Goal: Task Accomplishment & Management: Manage account settings

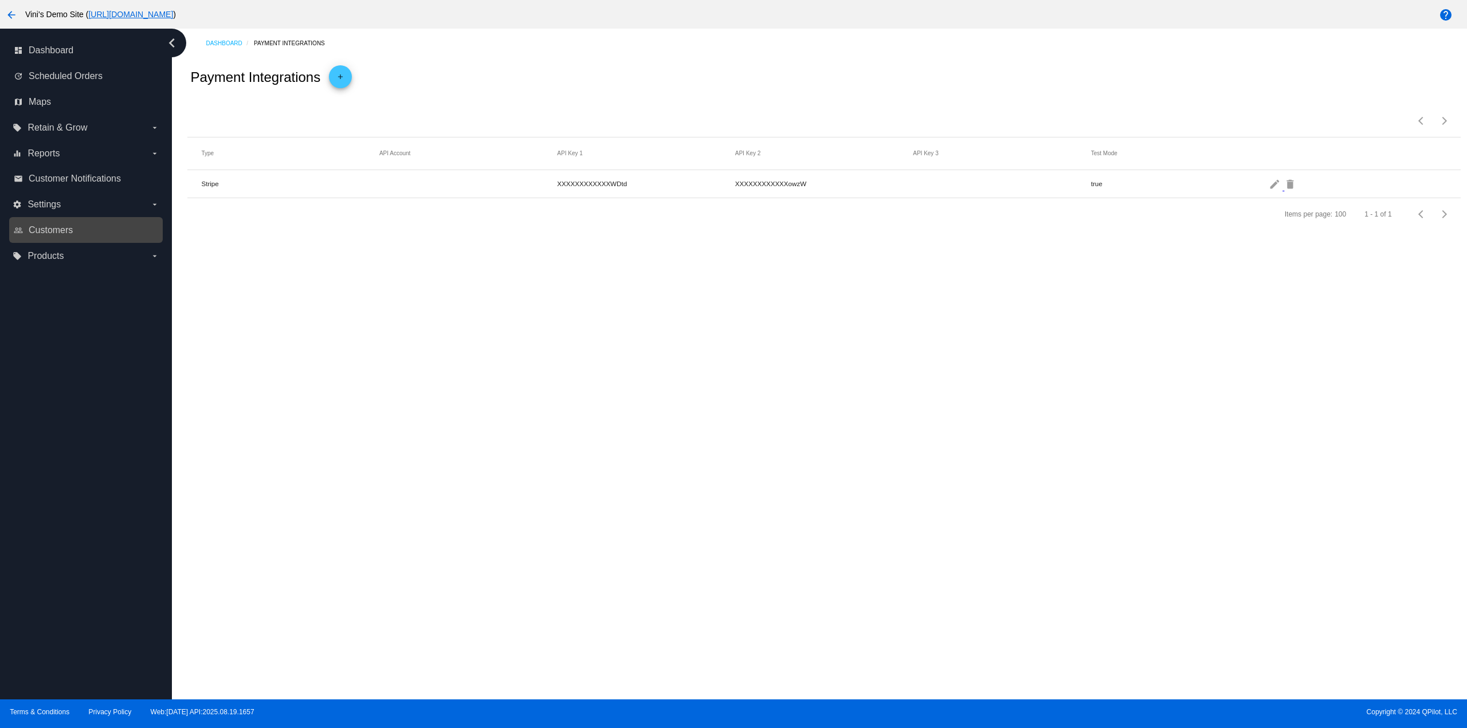
click at [88, 228] on link "people_outline Customers" at bounding box center [87, 230] width 146 height 18
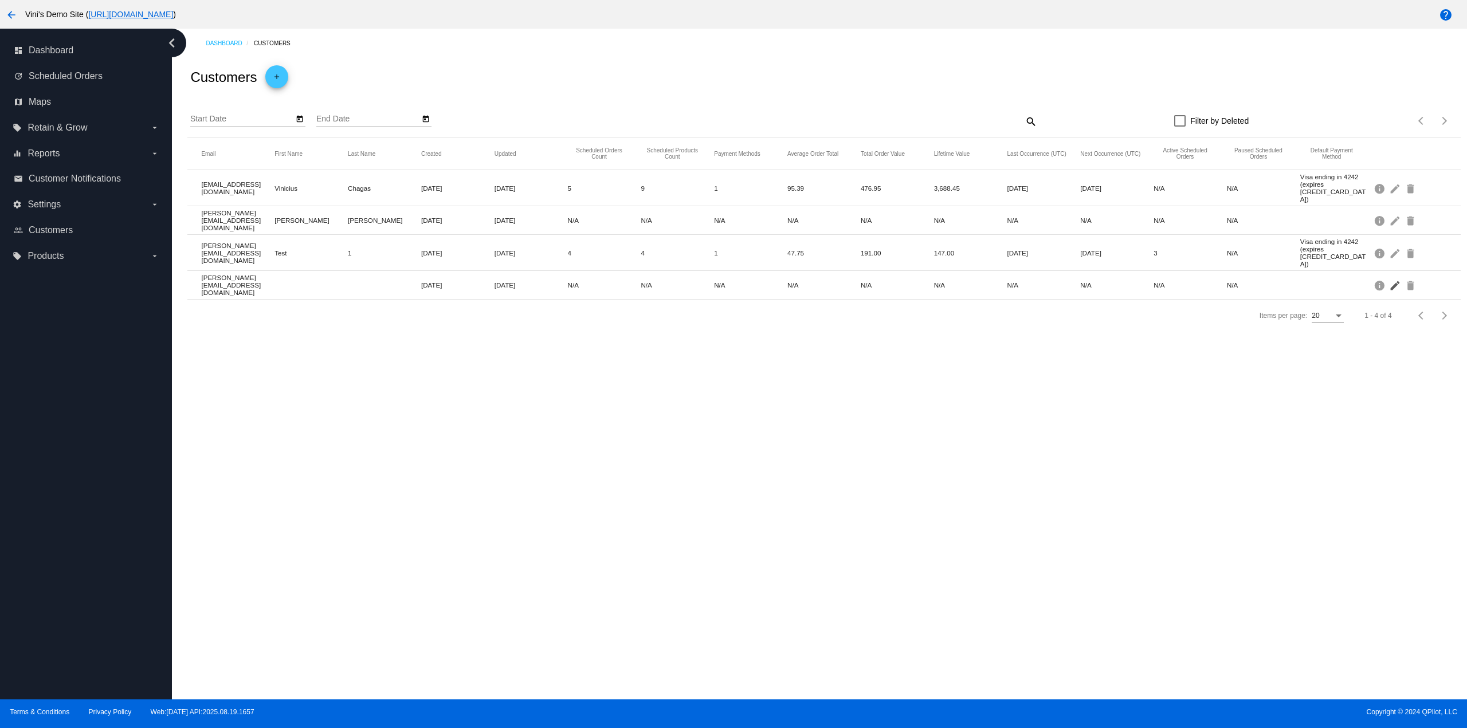
click at [1395, 276] on mat-icon "edit" at bounding box center [1396, 285] width 14 height 18
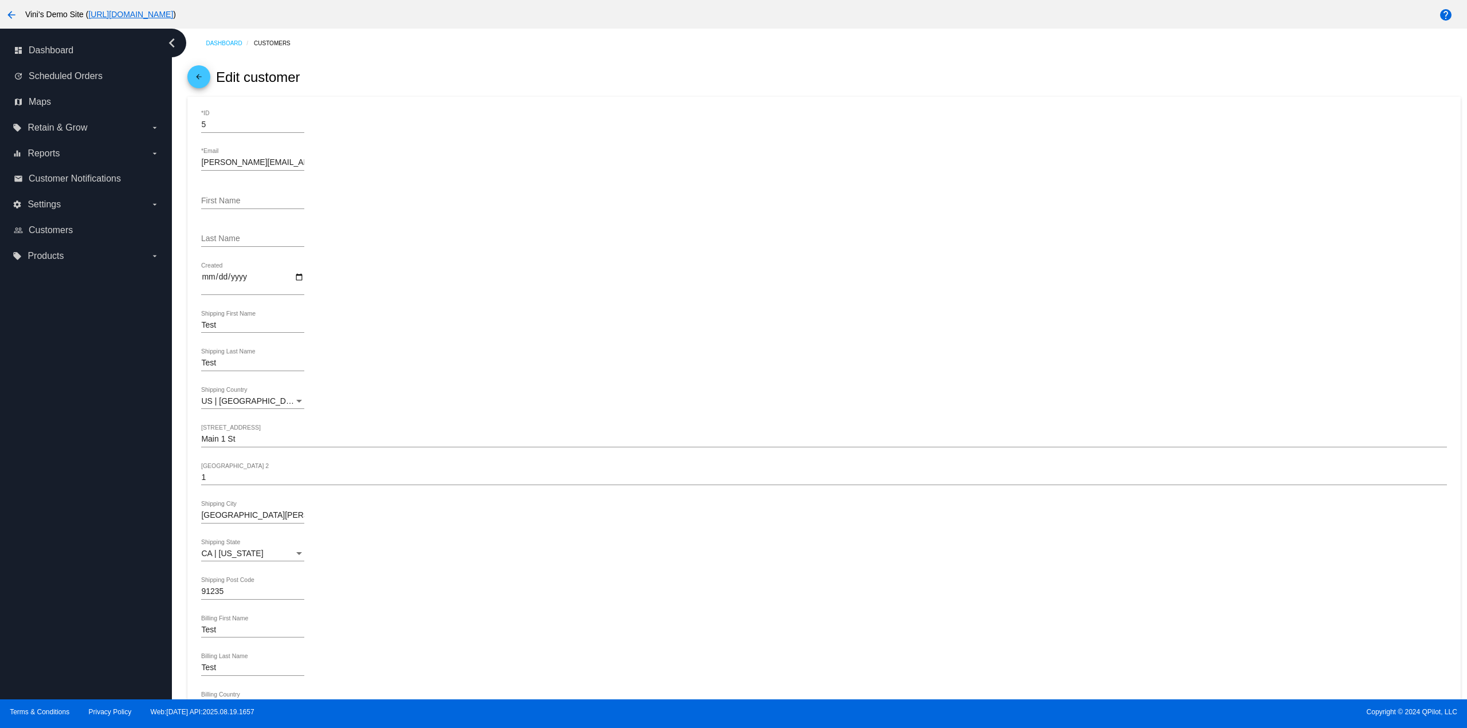
scroll to position [381, 0]
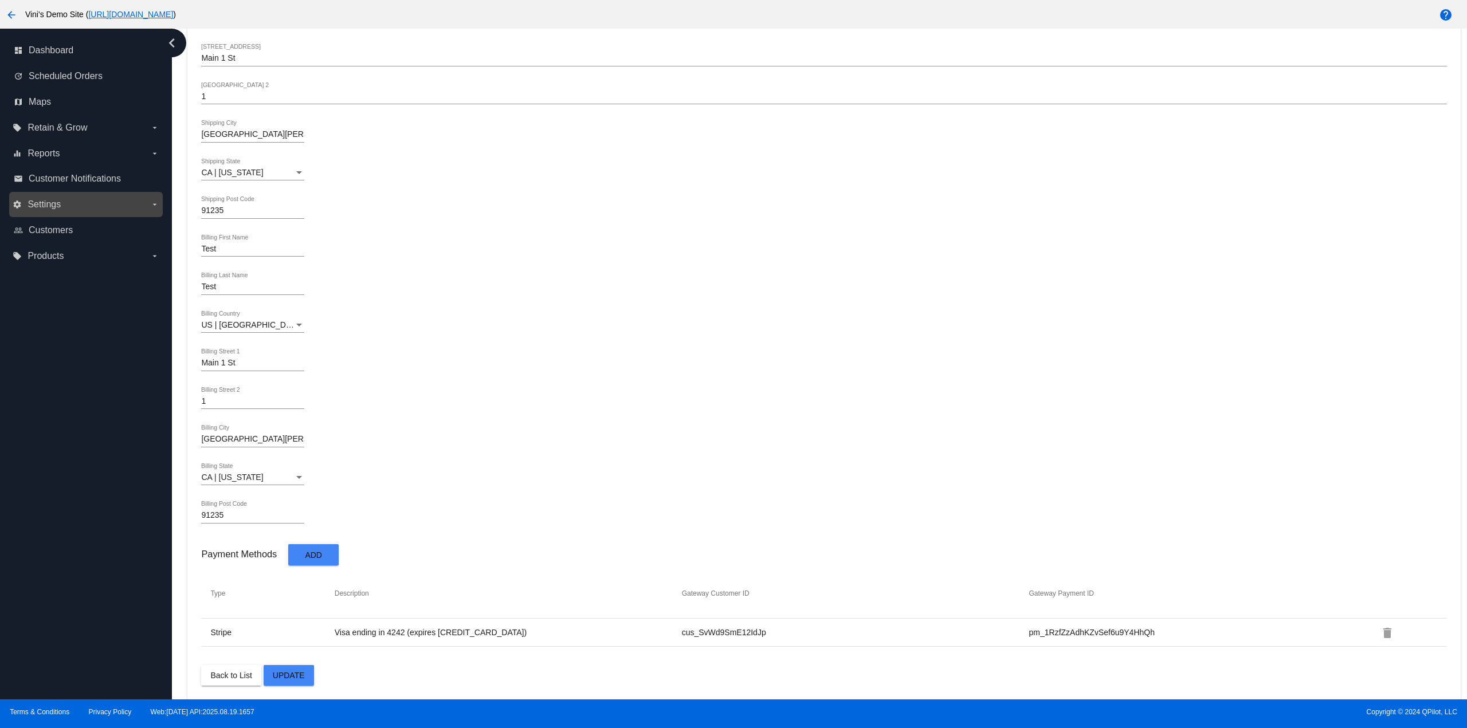
click at [106, 200] on label "settings Settings arrow_drop_down" at bounding box center [86, 204] width 146 height 18
click at [0, 0] on input "settings Settings arrow_drop_down" at bounding box center [0, 0] width 0 height 0
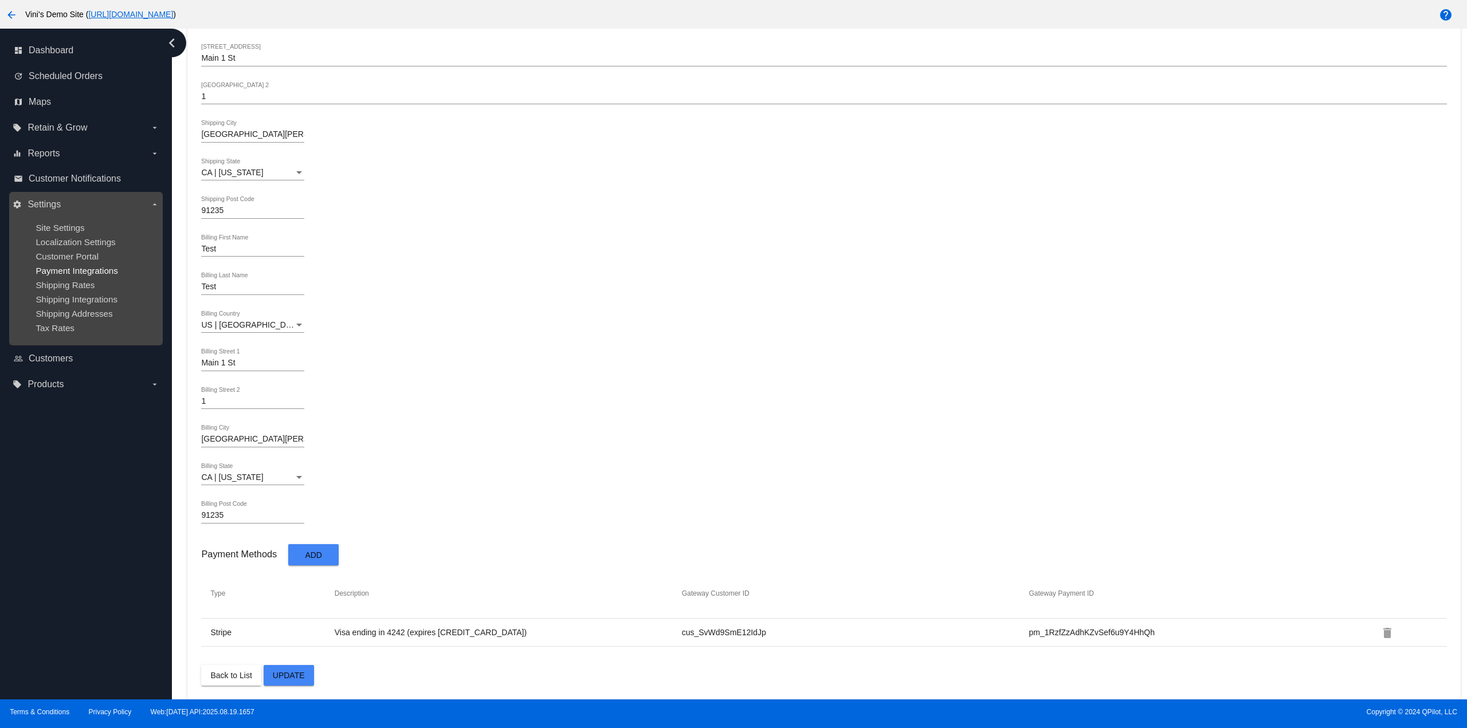
click at [100, 268] on span "Payment Integrations" at bounding box center [77, 271] width 83 height 10
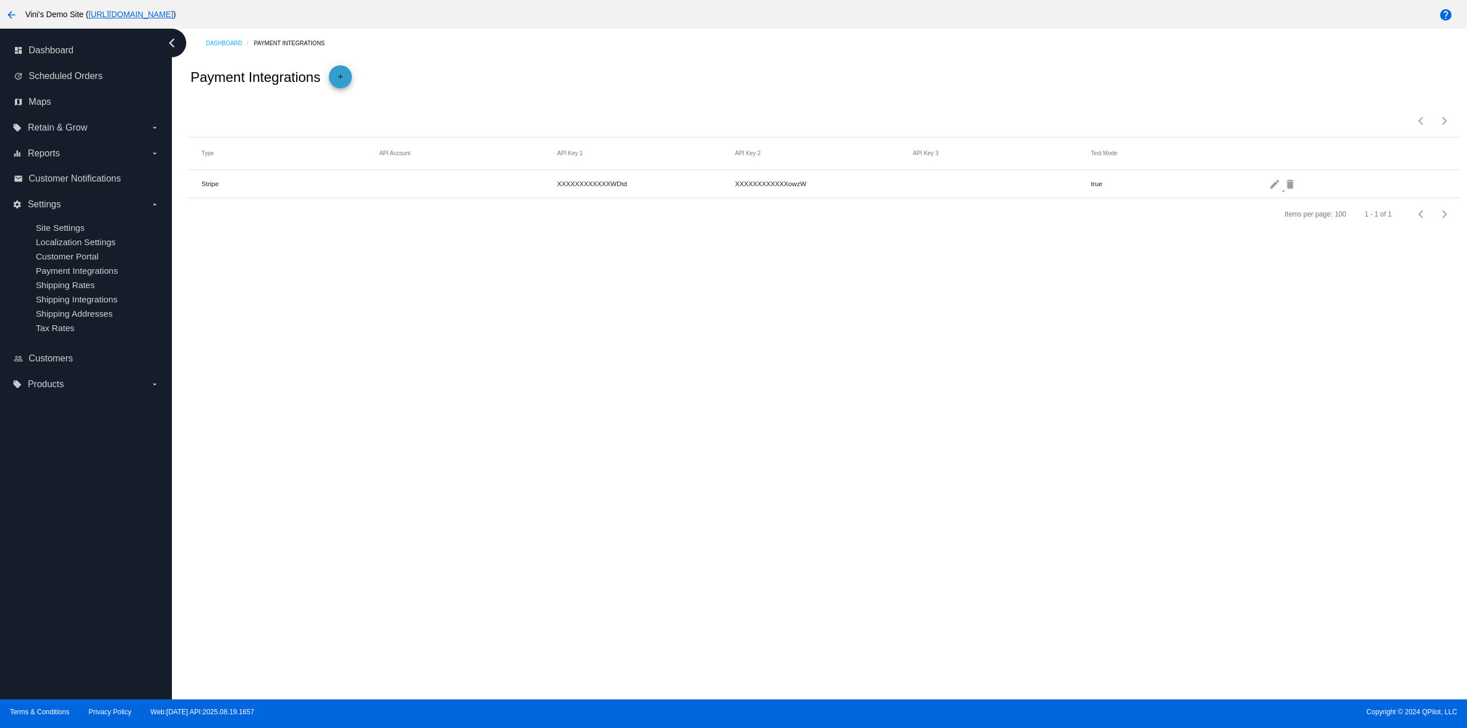
click at [341, 68] on span "add" at bounding box center [341, 79] width 14 height 28
click at [265, 124] on span "Payment Method Type" at bounding box center [241, 124] width 80 height 9
click at [250, 185] on span "PayPal v2" at bounding box center [252, 179] width 103 height 24
click at [251, 167] on input "PayPal Merchant ID" at bounding box center [823, 162] width 1245 height 9
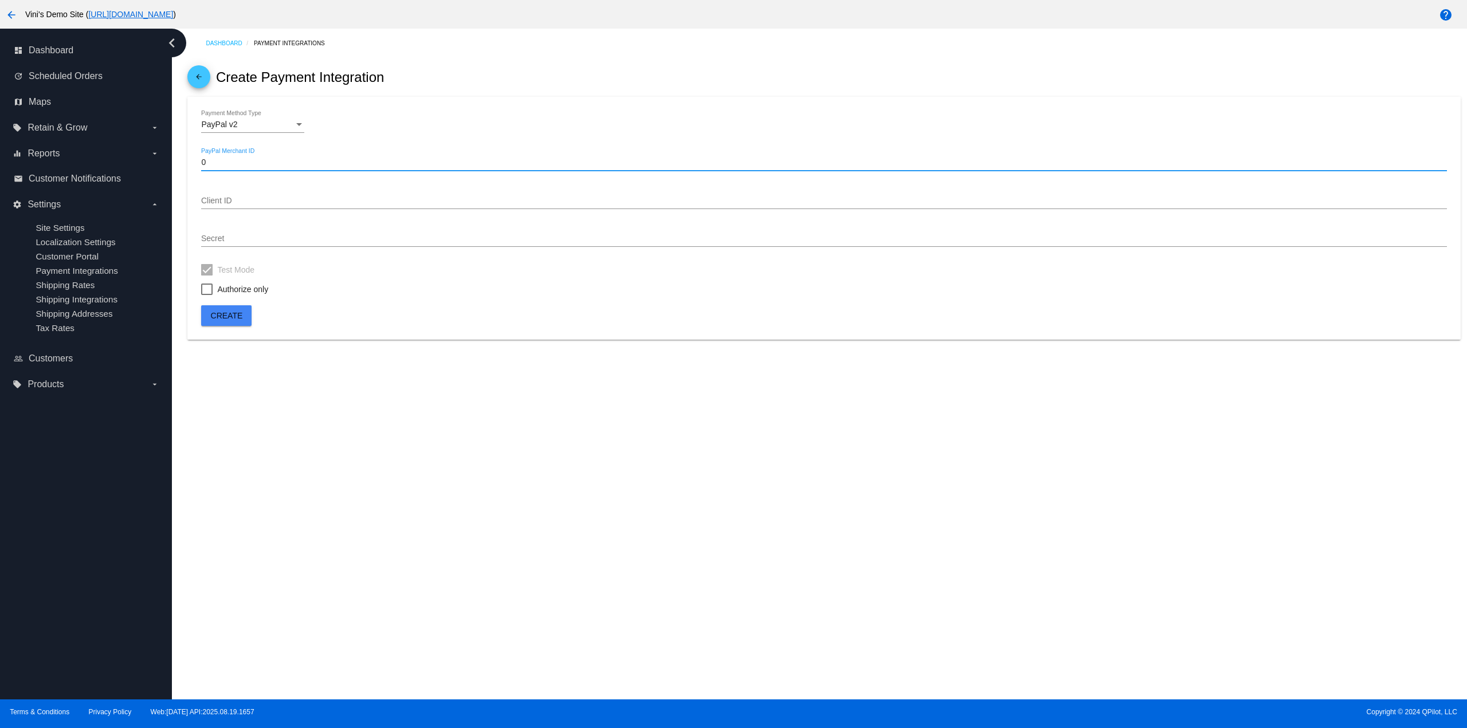
type input "0"
click at [246, 201] on input "Client ID" at bounding box center [823, 201] width 1245 height 9
type input "0"
click at [246, 236] on input "Secret" at bounding box center [823, 238] width 1245 height 9
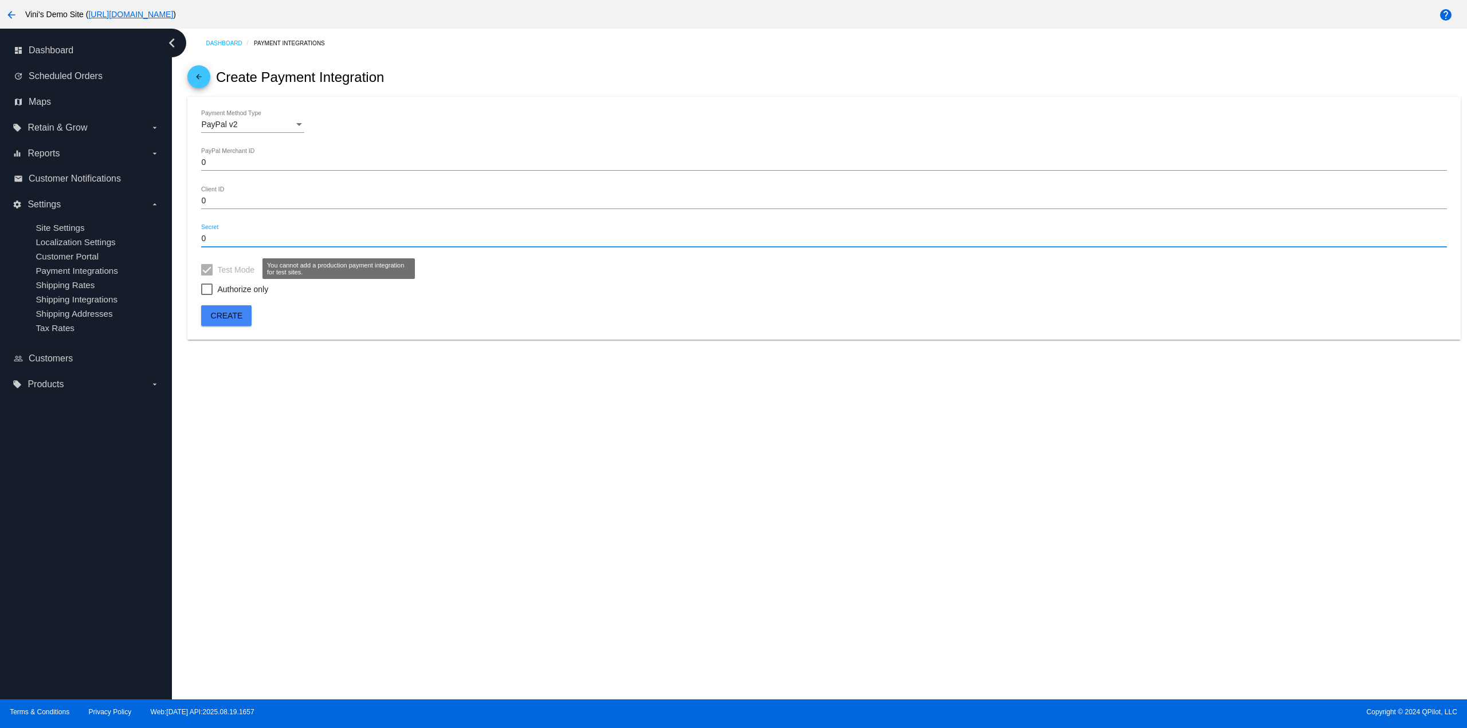
type input "0"
click at [237, 309] on button "Create" at bounding box center [226, 315] width 50 height 21
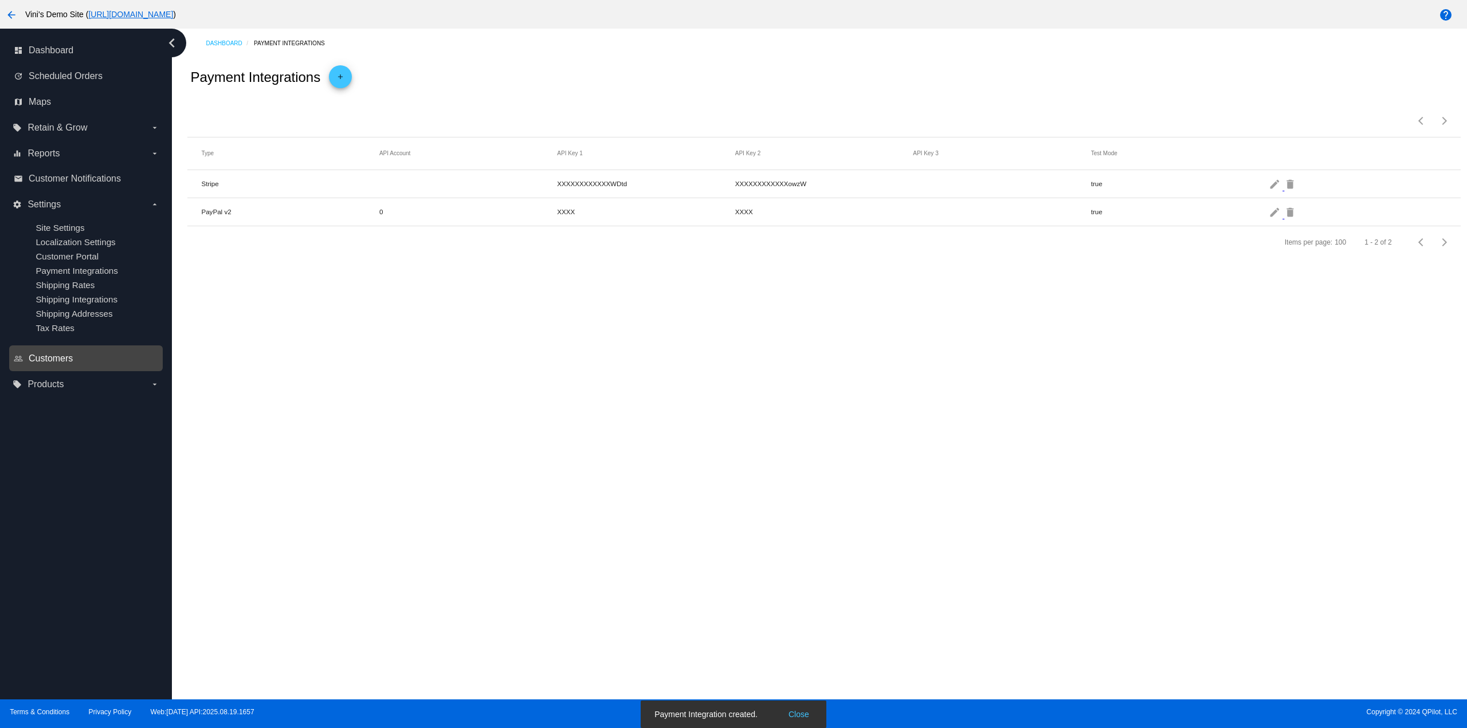
click at [66, 356] on span "Customers" at bounding box center [51, 359] width 44 height 10
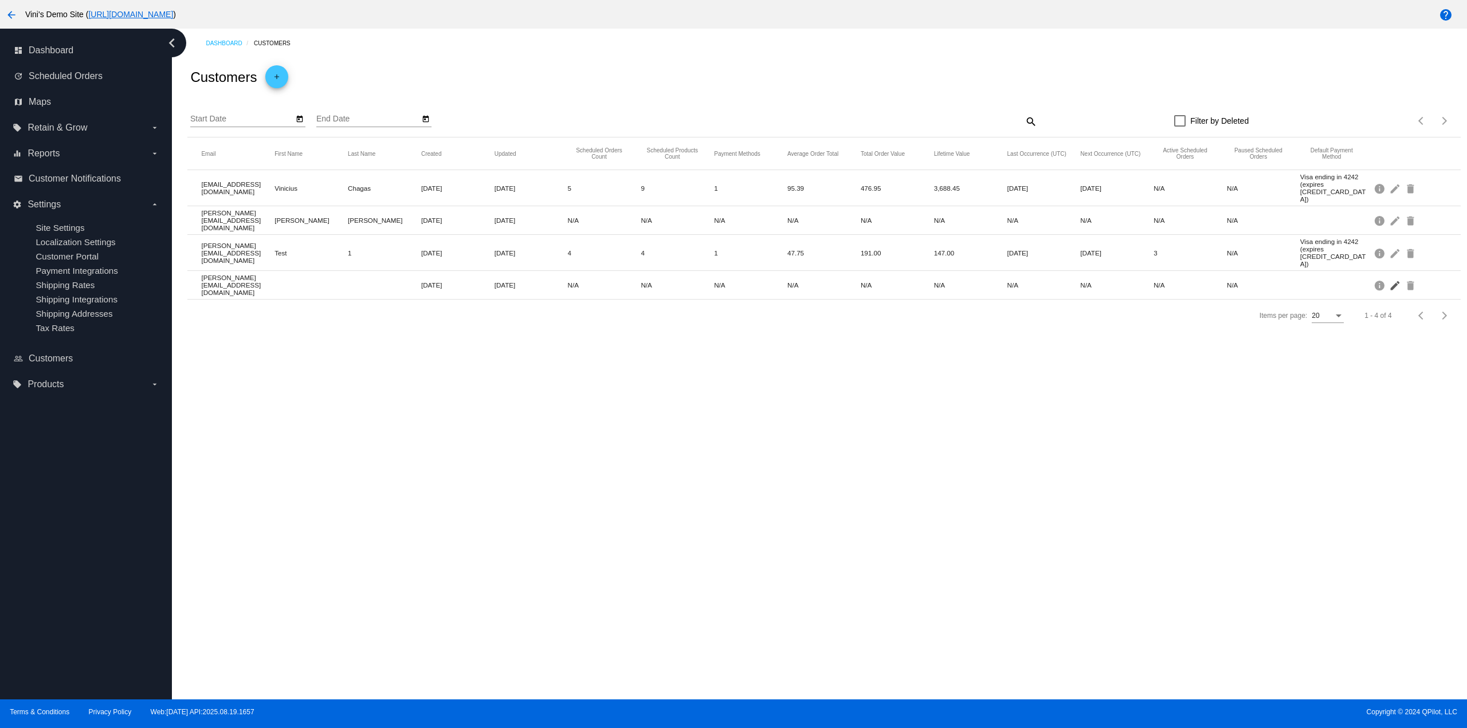
click at [1395, 276] on mat-icon "edit" at bounding box center [1396, 285] width 14 height 18
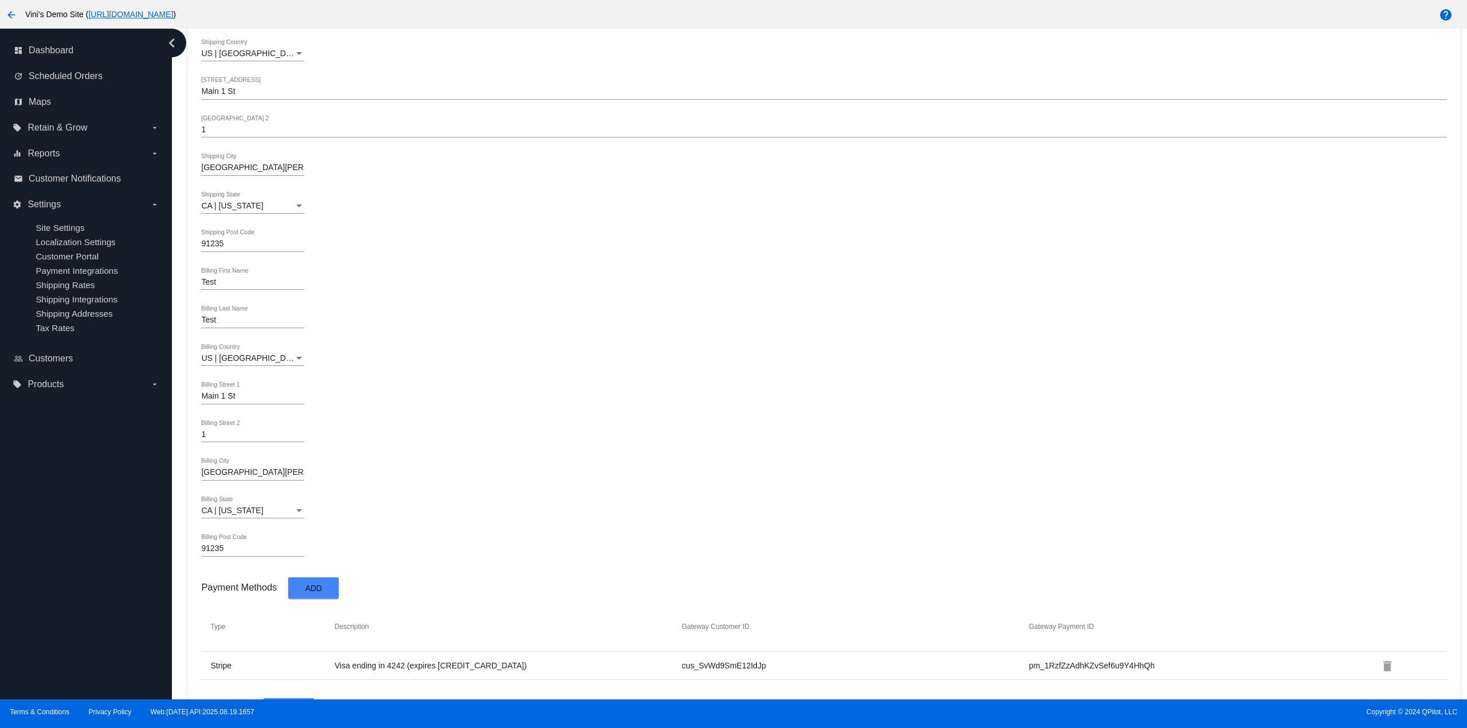
scroll to position [381, 0]
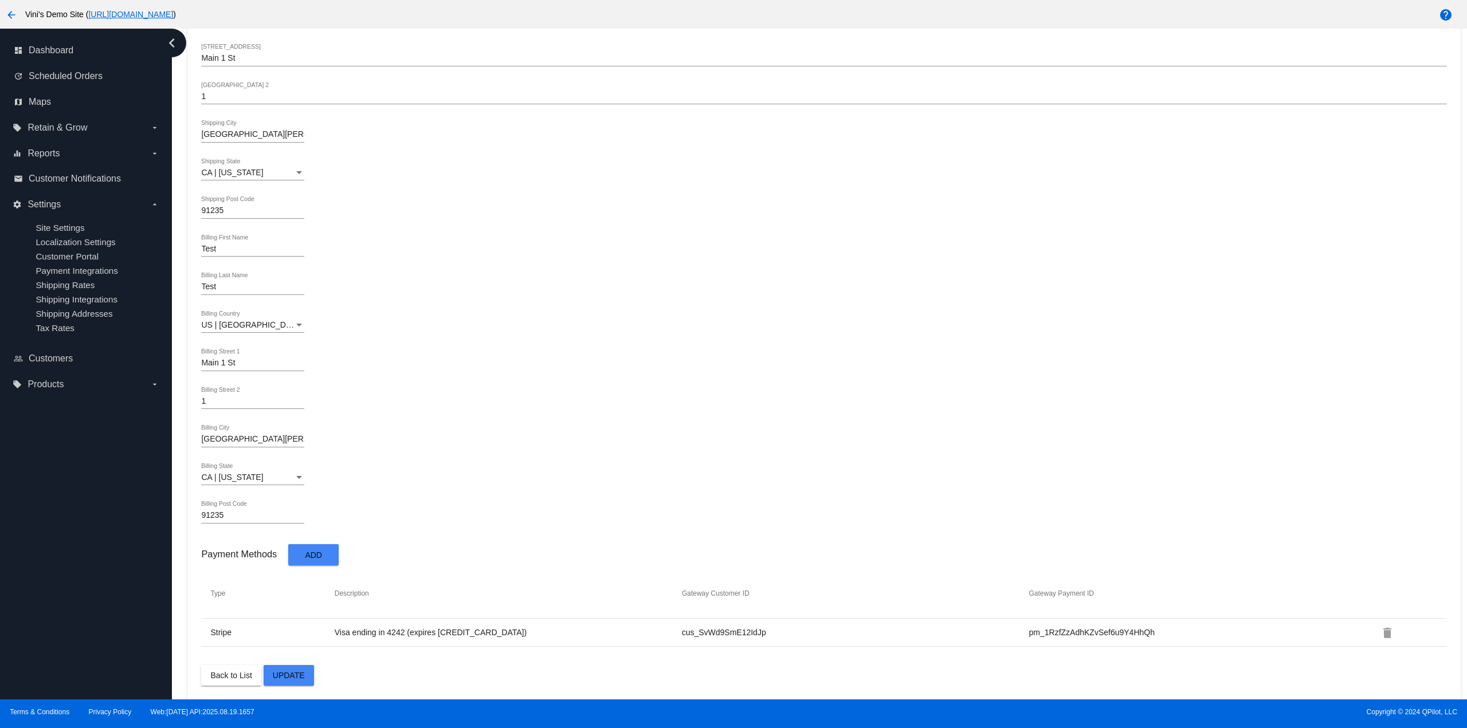
click at [336, 561] on button "Add" at bounding box center [313, 554] width 50 height 21
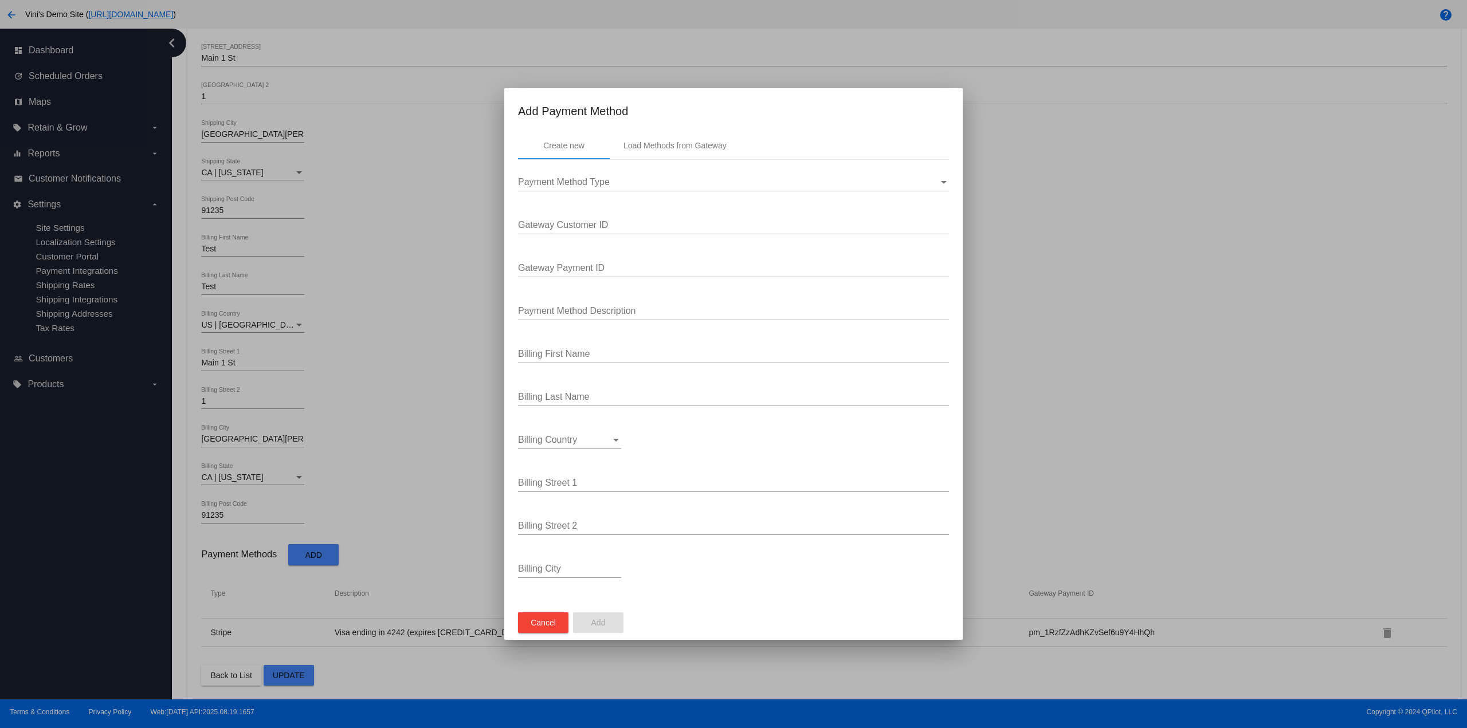
click at [646, 191] on div at bounding box center [733, 191] width 431 height 1
click at [649, 179] on div "Payment Method Type" at bounding box center [728, 182] width 421 height 10
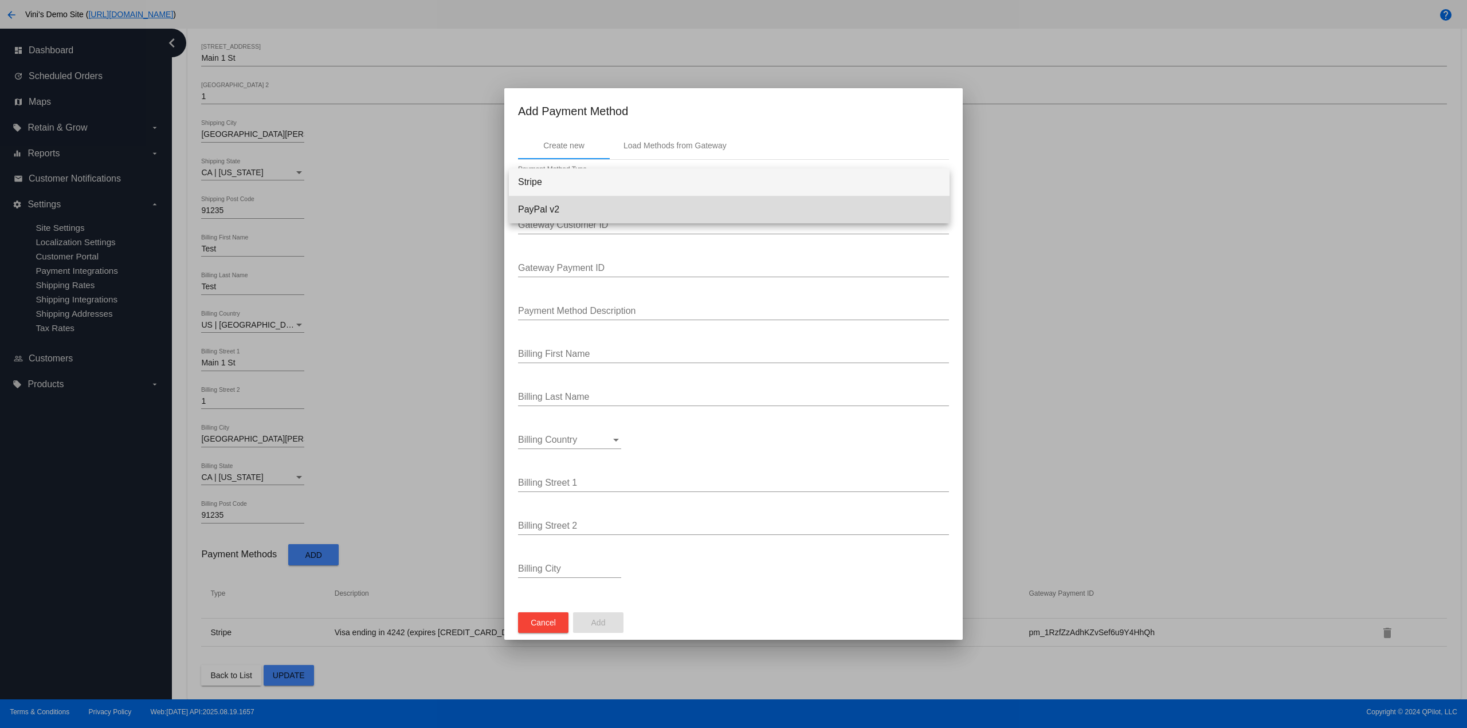
click at [633, 200] on span "PayPal v2" at bounding box center [729, 210] width 422 height 28
click at [628, 215] on div "Gateway Customer ID" at bounding box center [733, 222] width 431 height 26
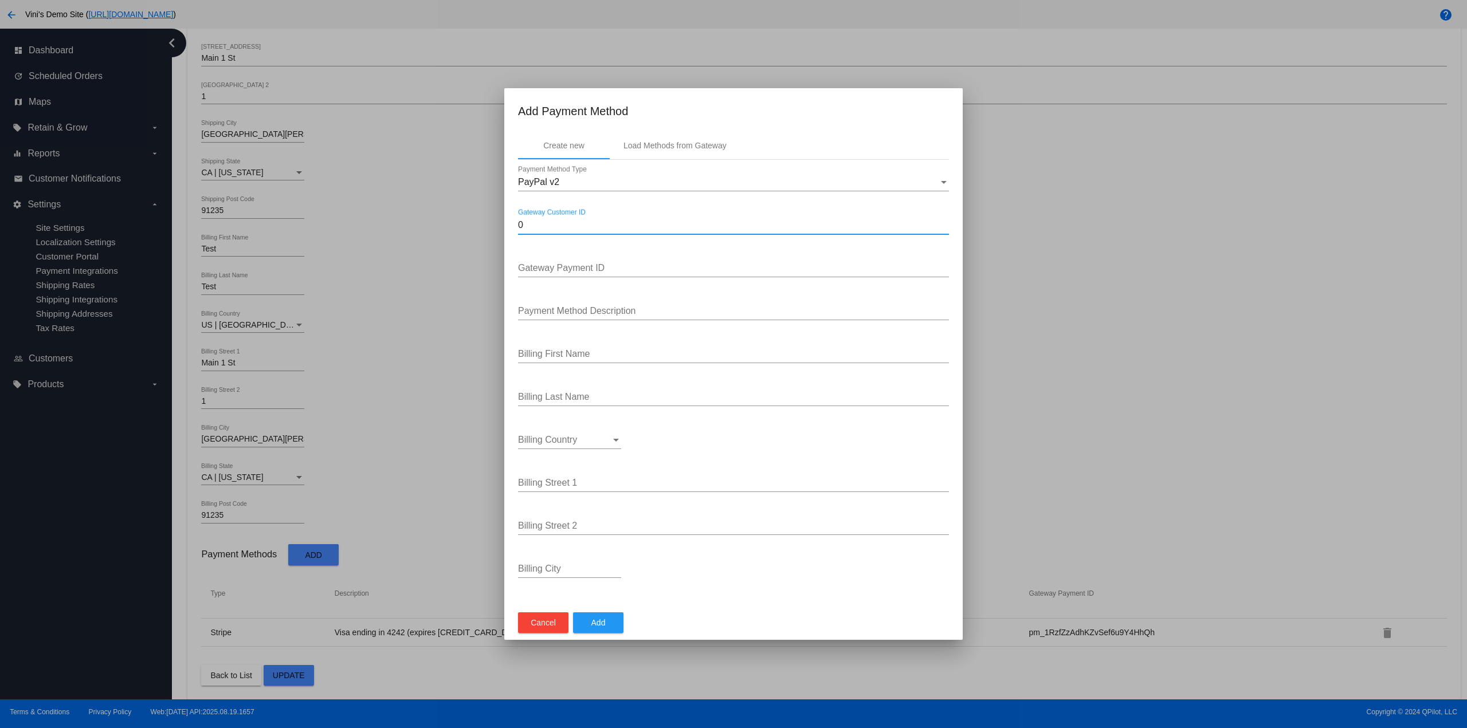
type input "0"
type input "Failed Test"
click at [601, 624] on span "Add" at bounding box center [598, 622] width 14 height 9
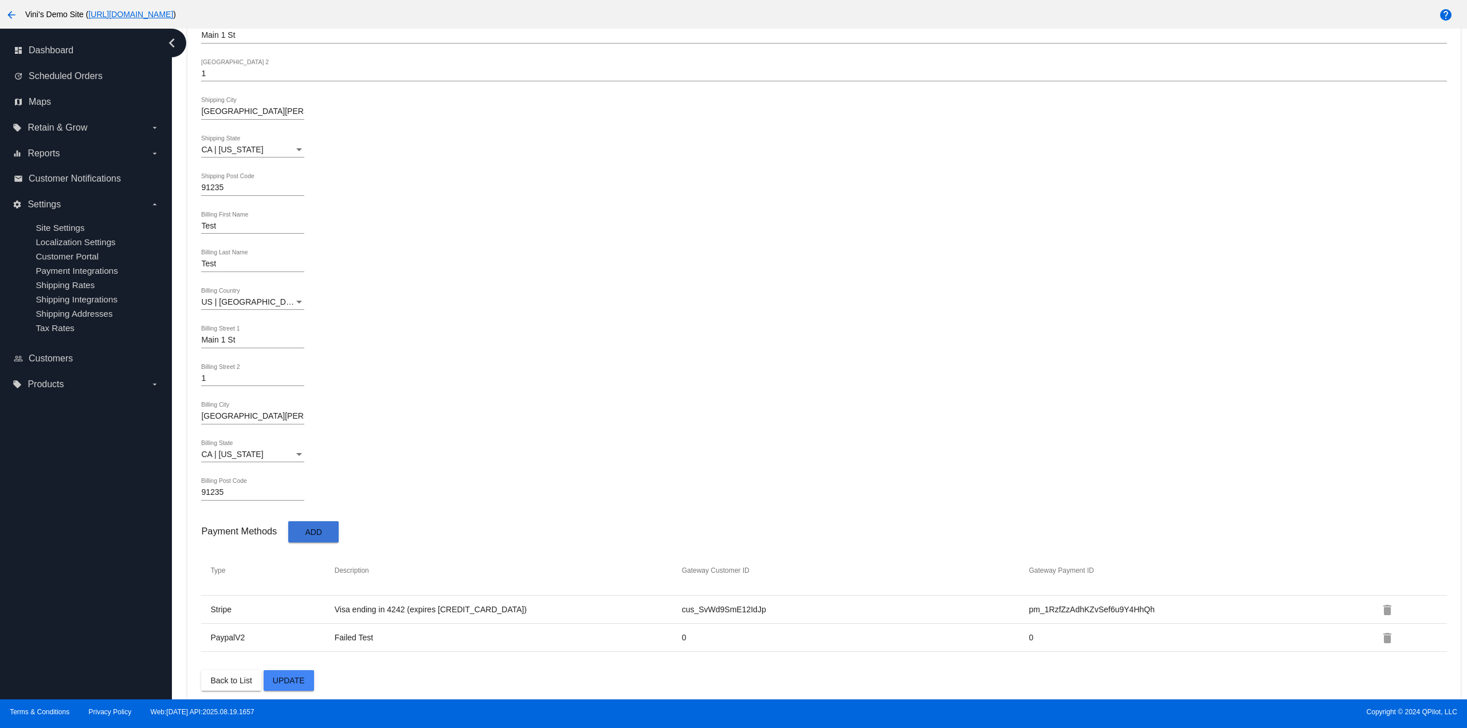
scroll to position [409, 0]
click at [285, 684] on button "Update" at bounding box center [289, 675] width 50 height 21
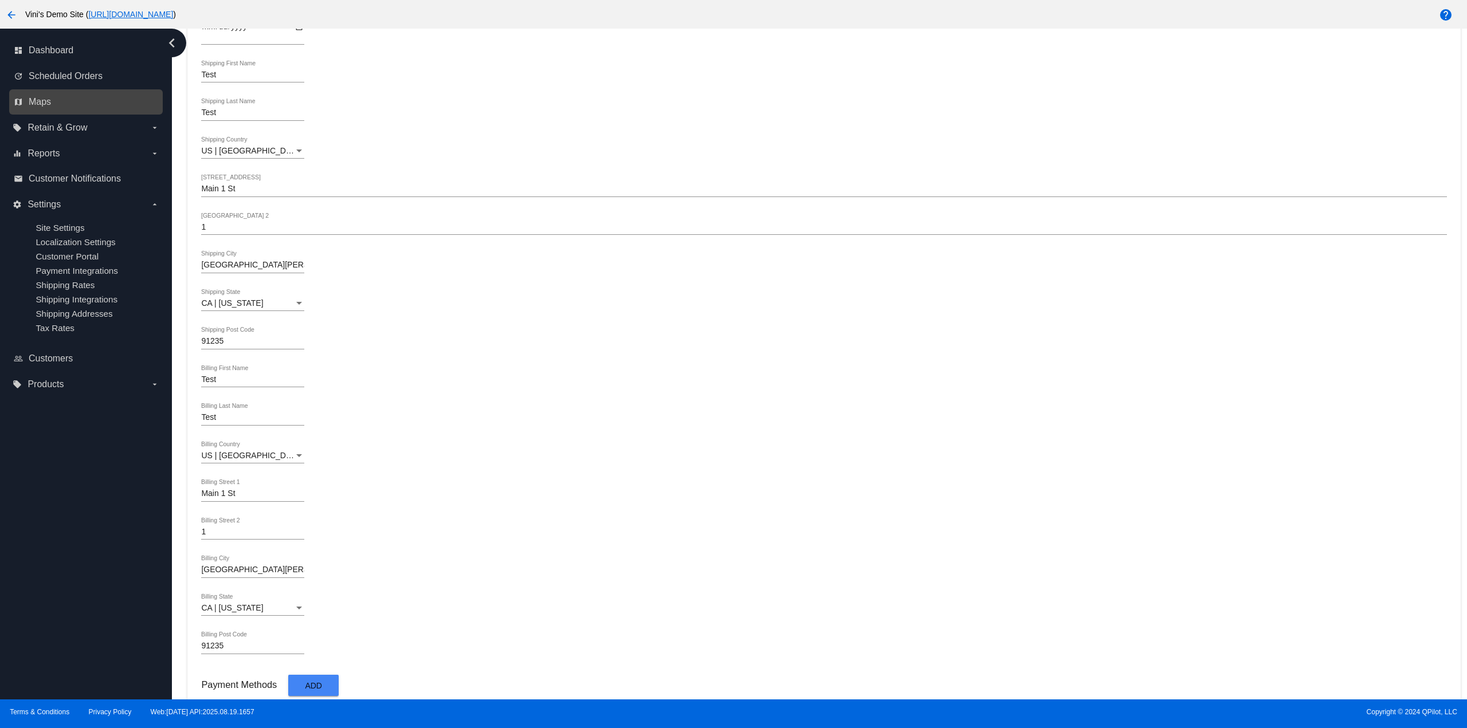
scroll to position [237, 0]
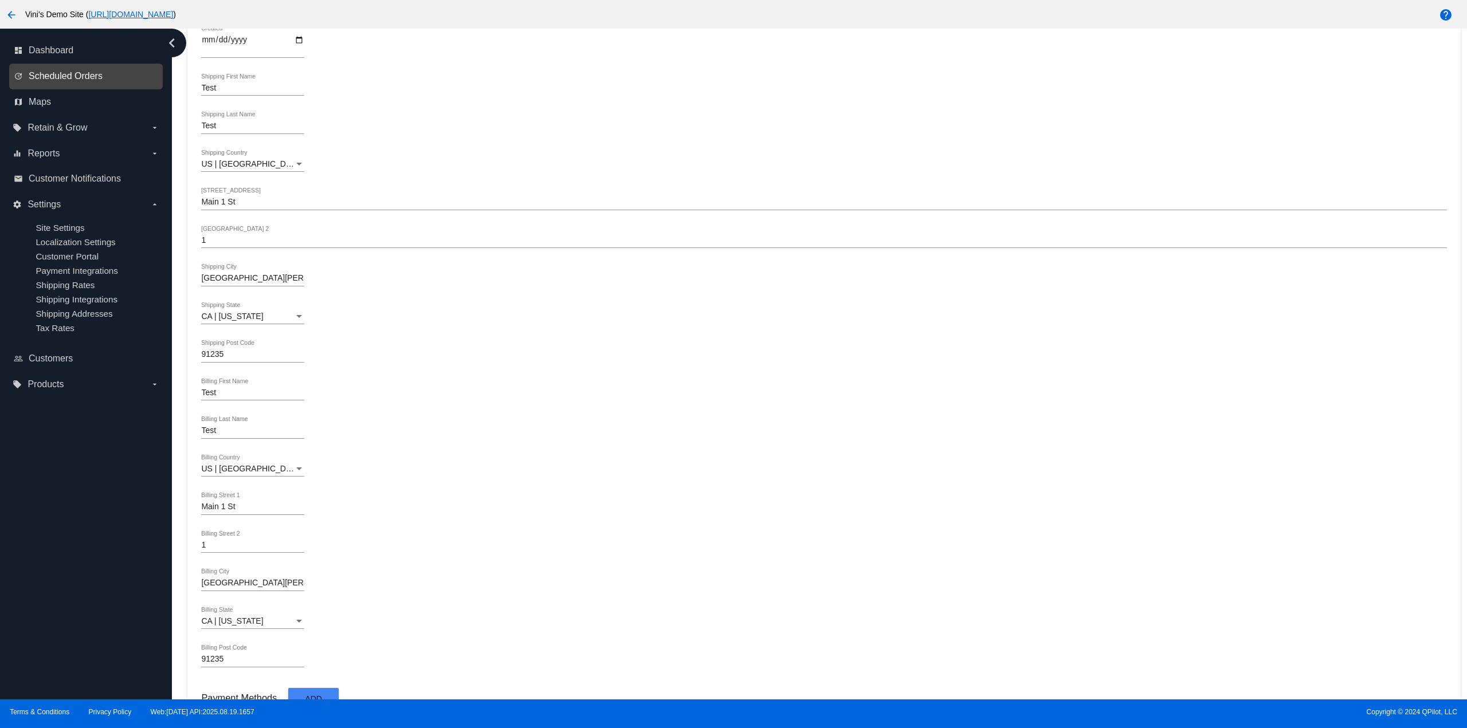
click at [72, 76] on span "Scheduled Orders" at bounding box center [66, 76] width 74 height 10
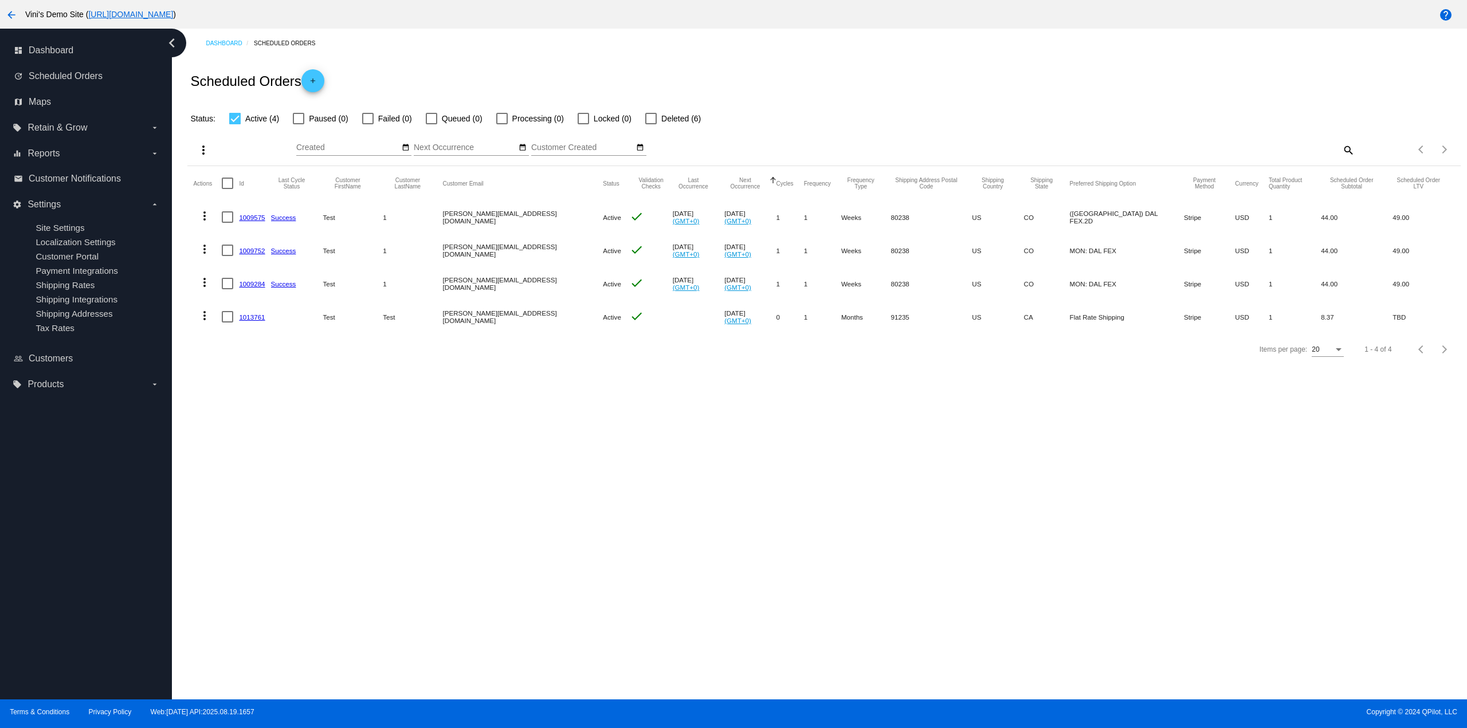
drag, startPoint x: 1038, startPoint y: 316, endPoint x: 1124, endPoint y: 317, distance: 86.0
click at [1124, 317] on mat-row "more_vert 1013761 Test Test [PERSON_NAME][EMAIL_ADDRESS][DOMAIN_NAME] Active ch…" at bounding box center [823, 316] width 1261 height 33
click at [1091, 362] on div "Items per page: 20 1 - 4 of 4" at bounding box center [823, 350] width 1273 height 32
click at [252, 284] on link "1009284" at bounding box center [252, 283] width 26 height 7
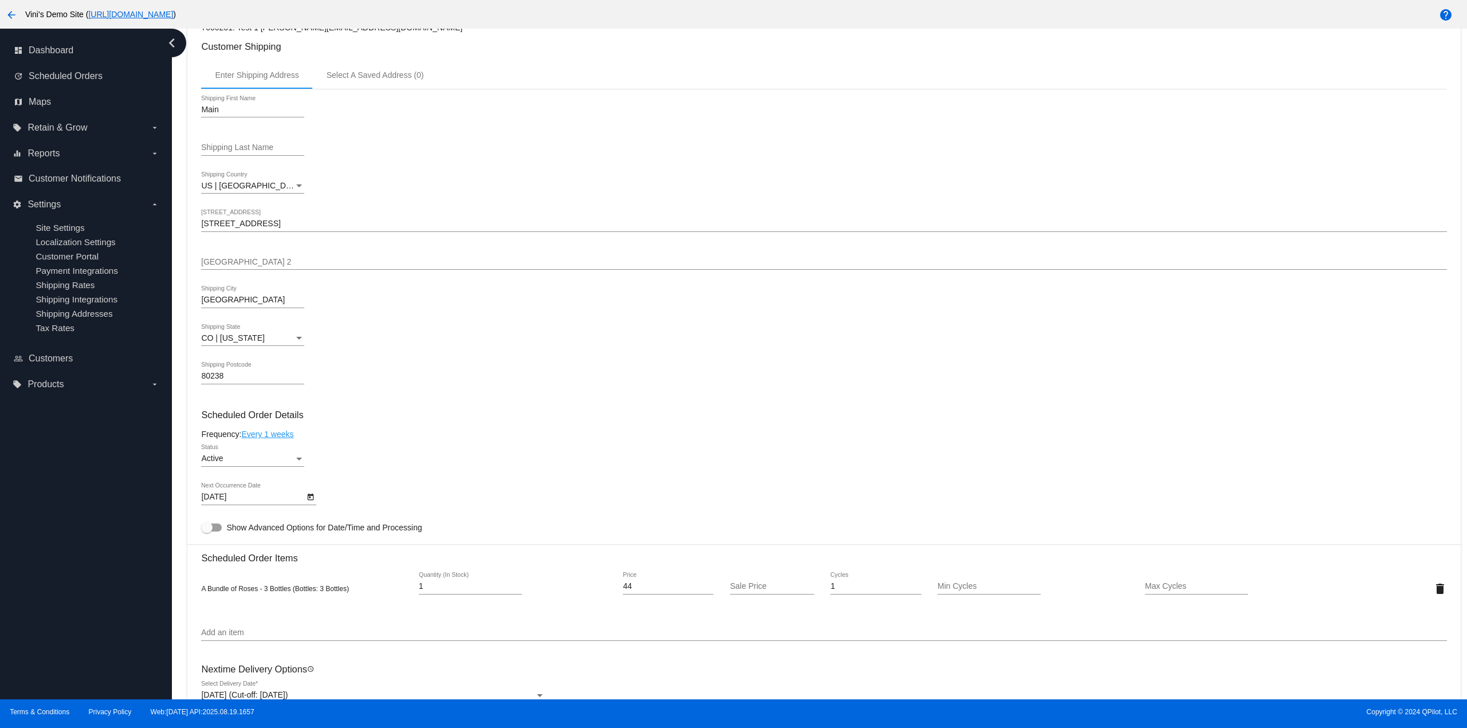
scroll to position [287, 0]
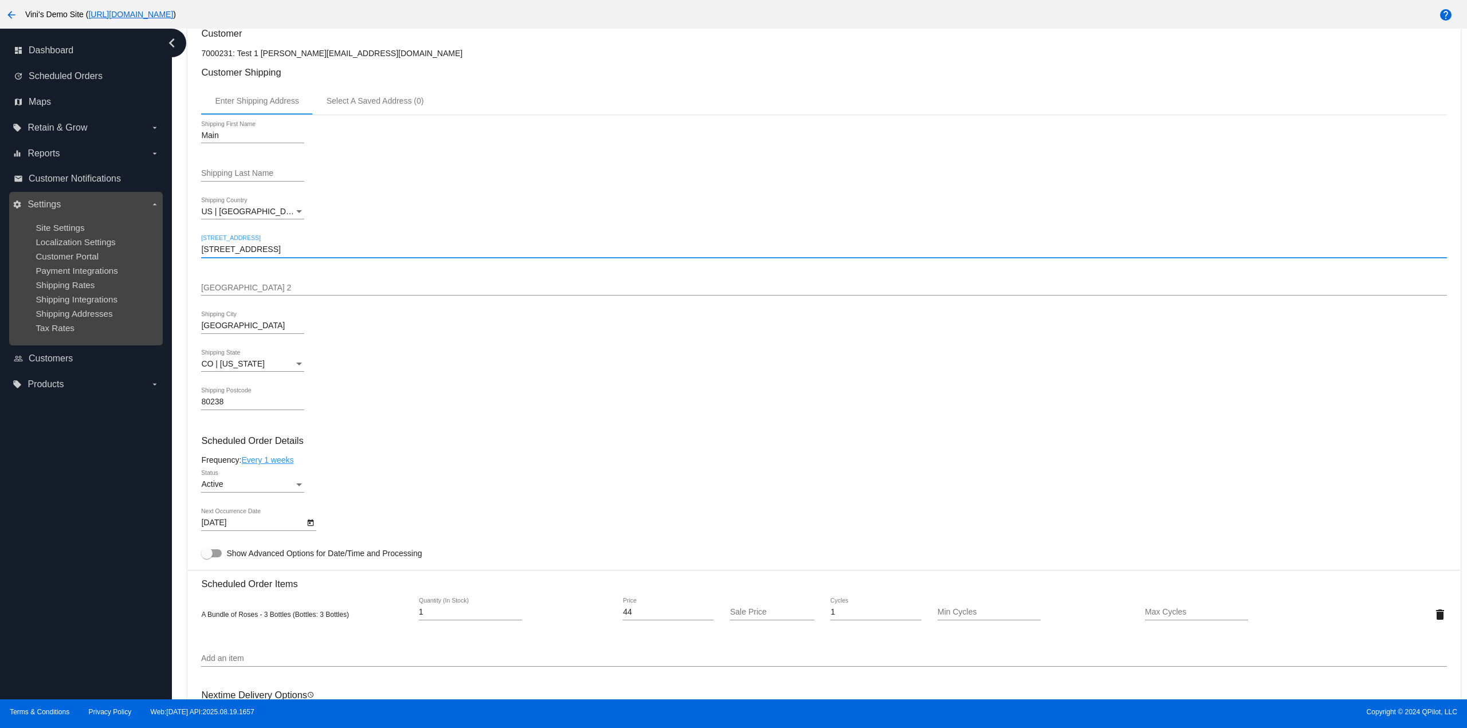
drag, startPoint x: 312, startPoint y: 245, endPoint x: 119, endPoint y: 250, distance: 193.2
click at [126, 249] on div "dashboard Dashboard update Scheduled Orders map Maps local_offer Retain & Grow …" at bounding box center [733, 364] width 1467 height 671
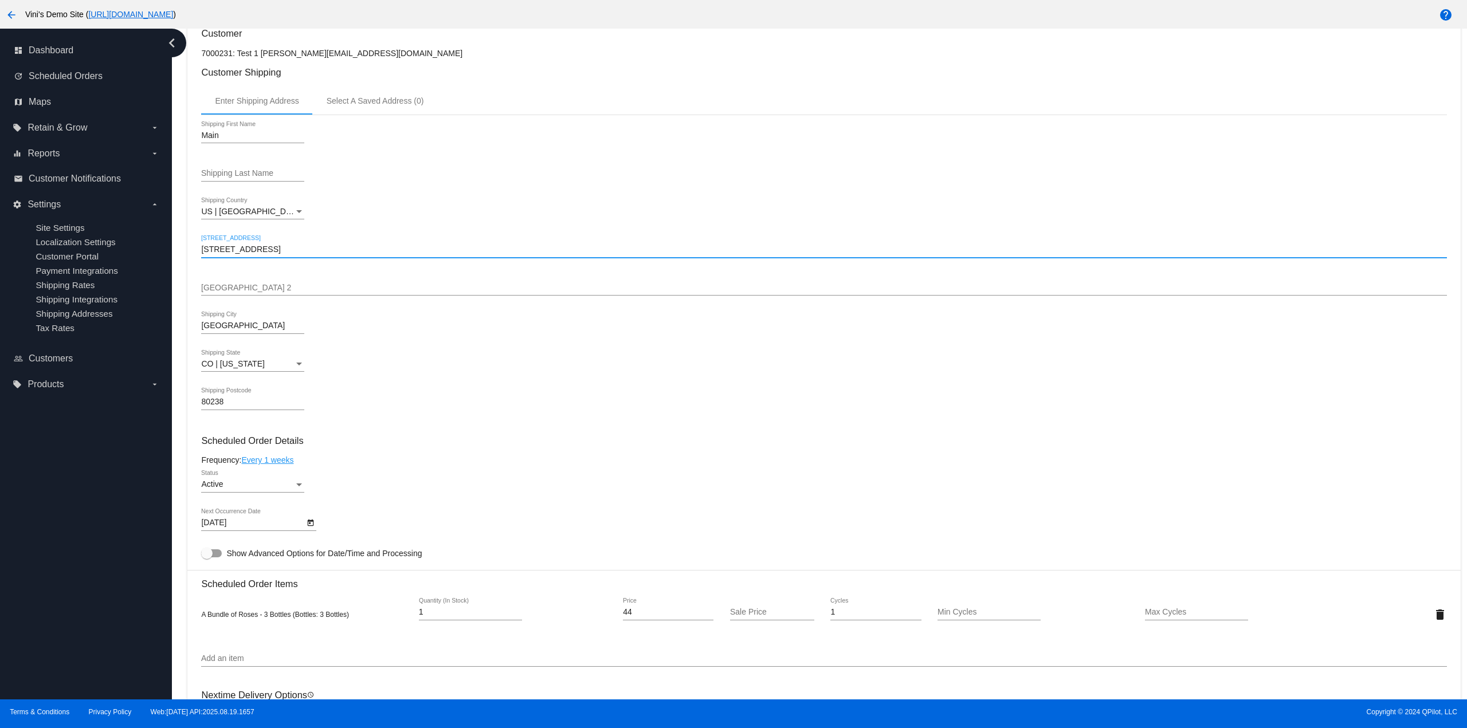
click at [413, 393] on mat-card "Customer 7000231: Test 1 [PERSON_NAME][EMAIL_ADDRESS][DOMAIN_NAME] Customer Shi…" at bounding box center [823, 580] width 1273 height 1132
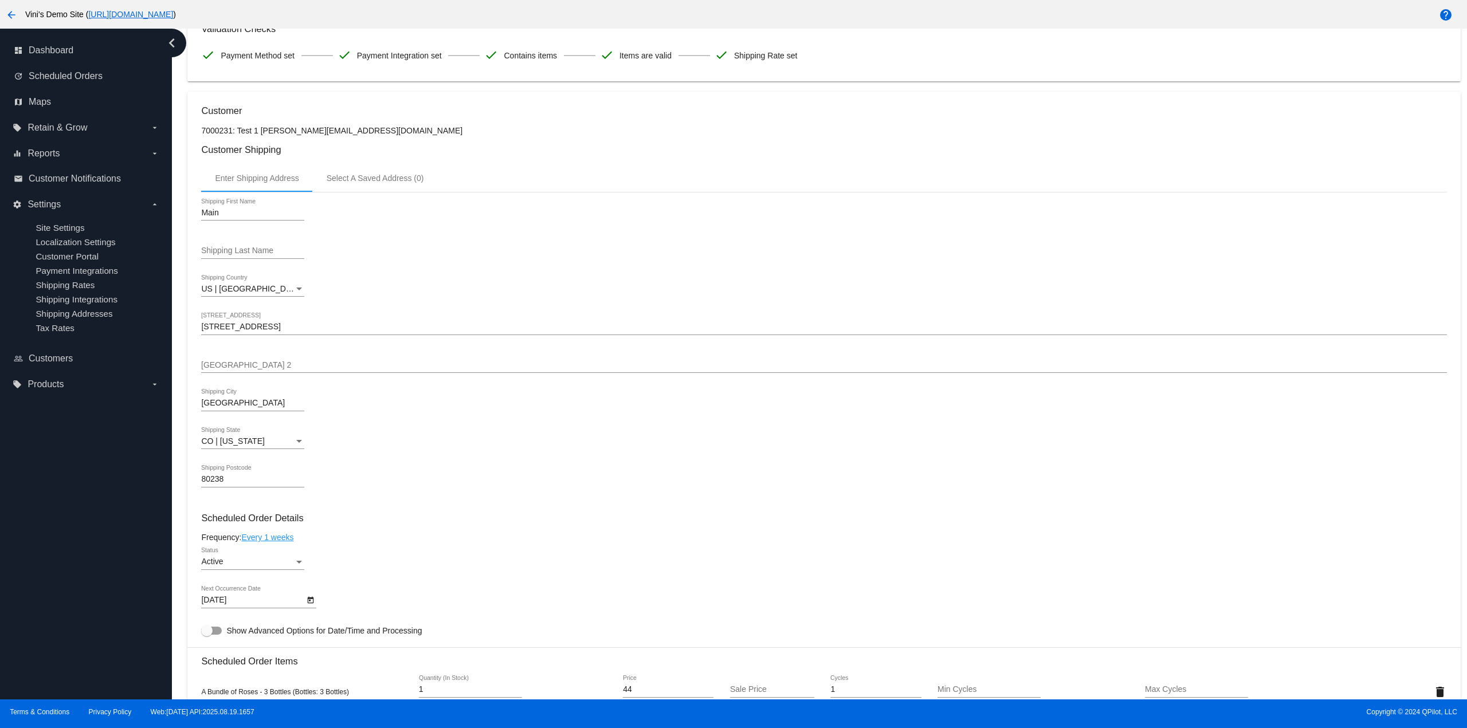
scroll to position [172, 0]
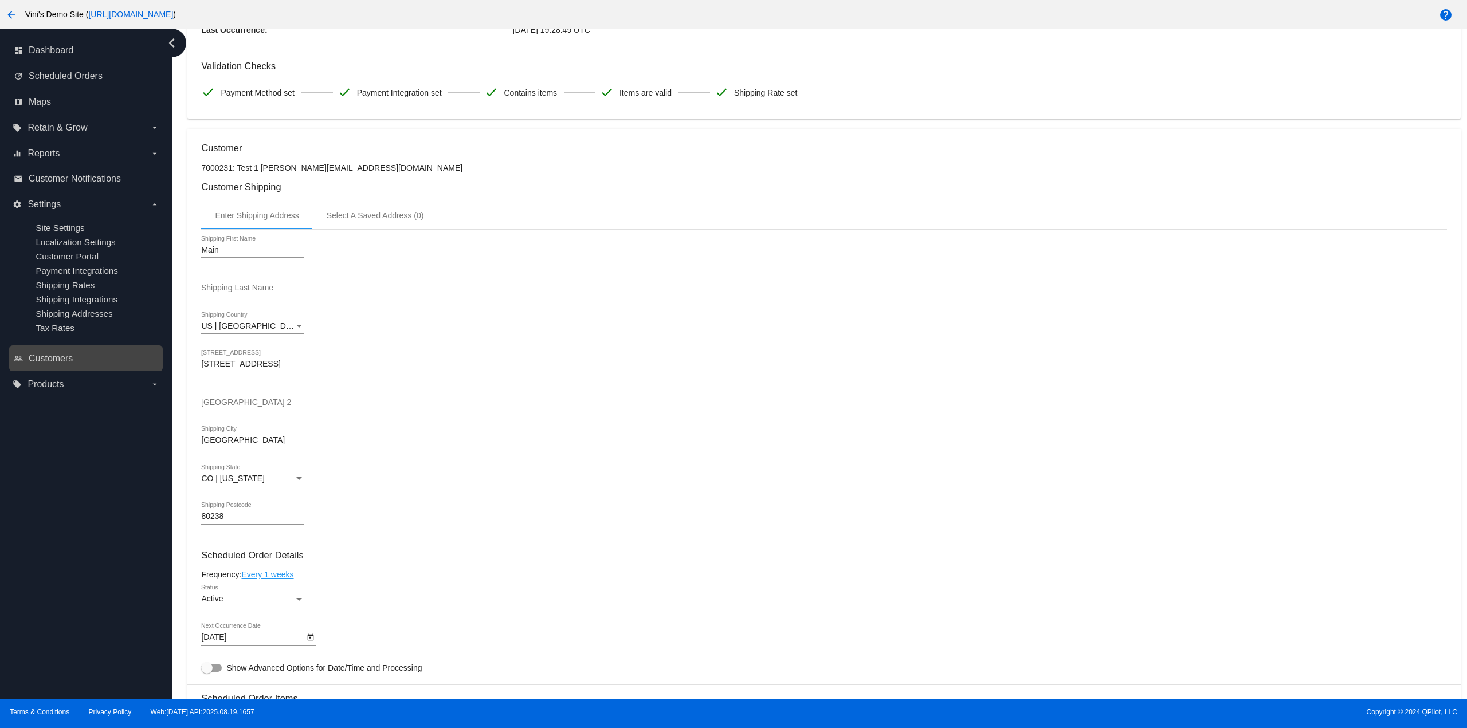
drag, startPoint x: 287, startPoint y: 364, endPoint x: 144, endPoint y: 358, distance: 143.4
click at [144, 358] on div "dashboard Dashboard update Scheduled Orders map Maps local_offer Retain & Grow …" at bounding box center [733, 364] width 1467 height 671
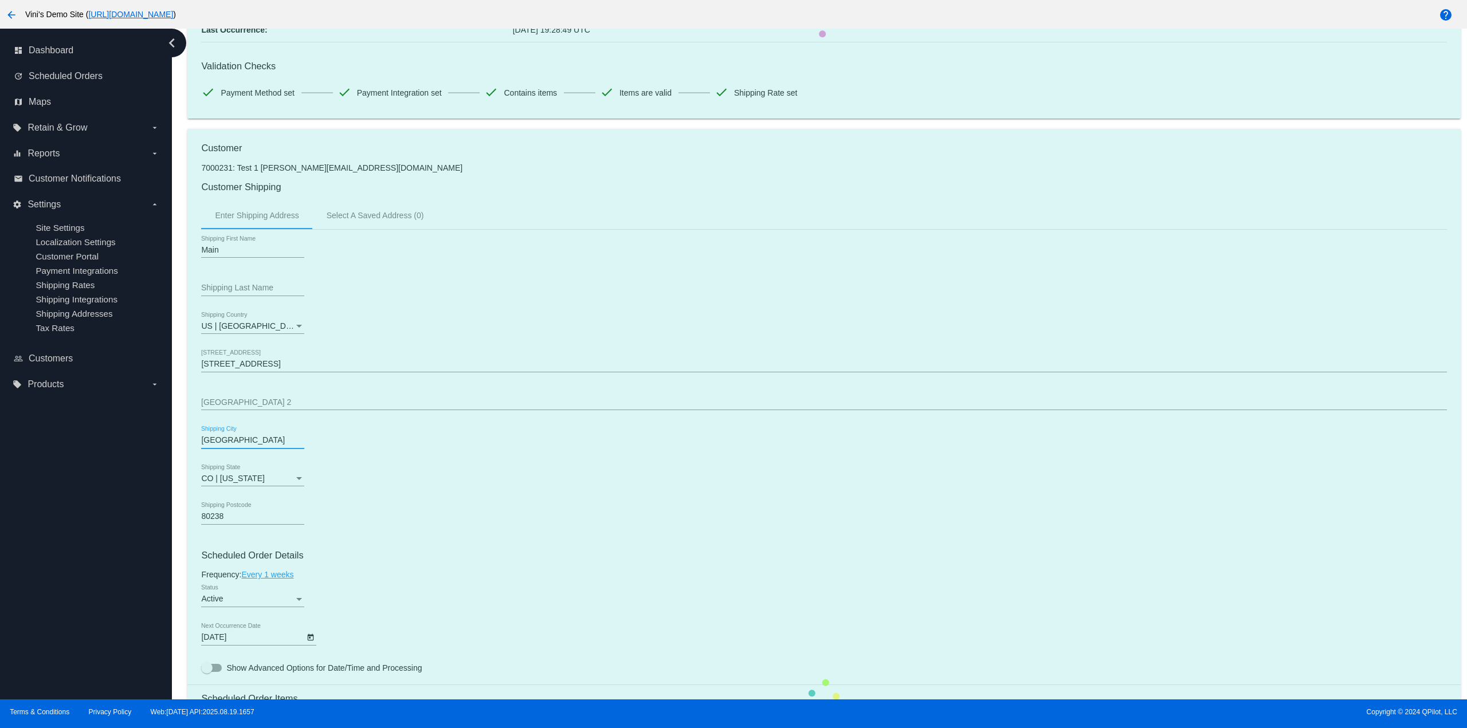
drag, startPoint x: 238, startPoint y: 441, endPoint x: 124, endPoint y: 434, distance: 114.2
click at [127, 434] on div "dashboard Dashboard update Scheduled Orders map Maps local_offer Retain & Grow …" at bounding box center [733, 364] width 1467 height 671
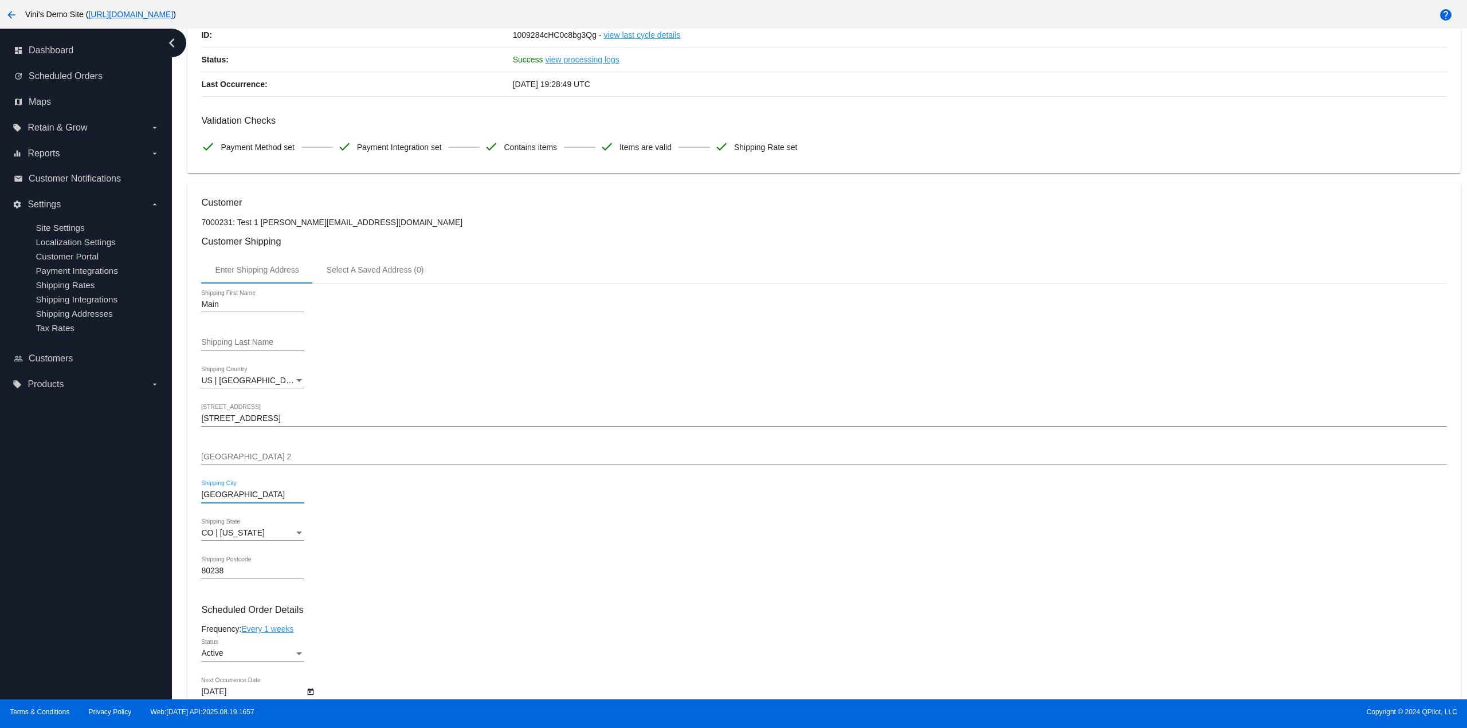
scroll to position [0, 0]
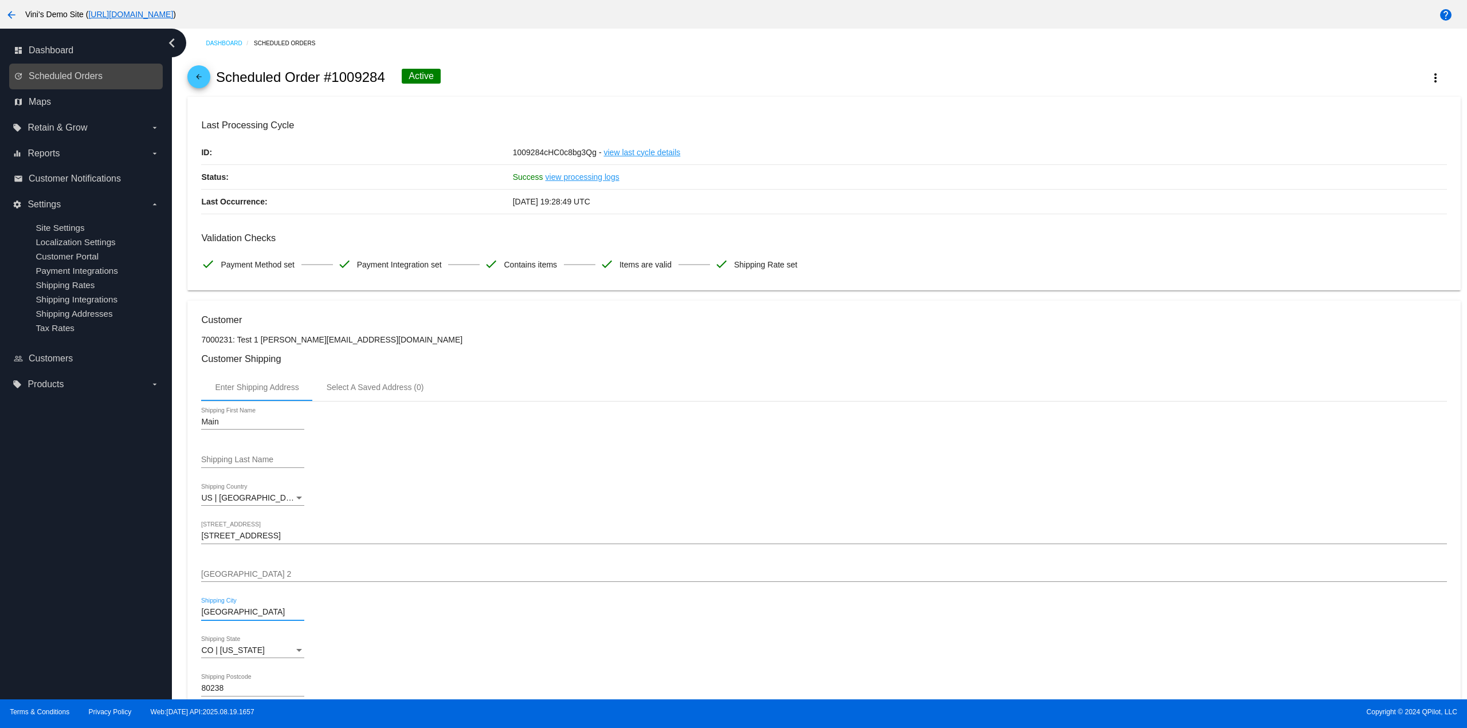
click at [126, 73] on link "update Scheduled Orders" at bounding box center [87, 76] width 146 height 18
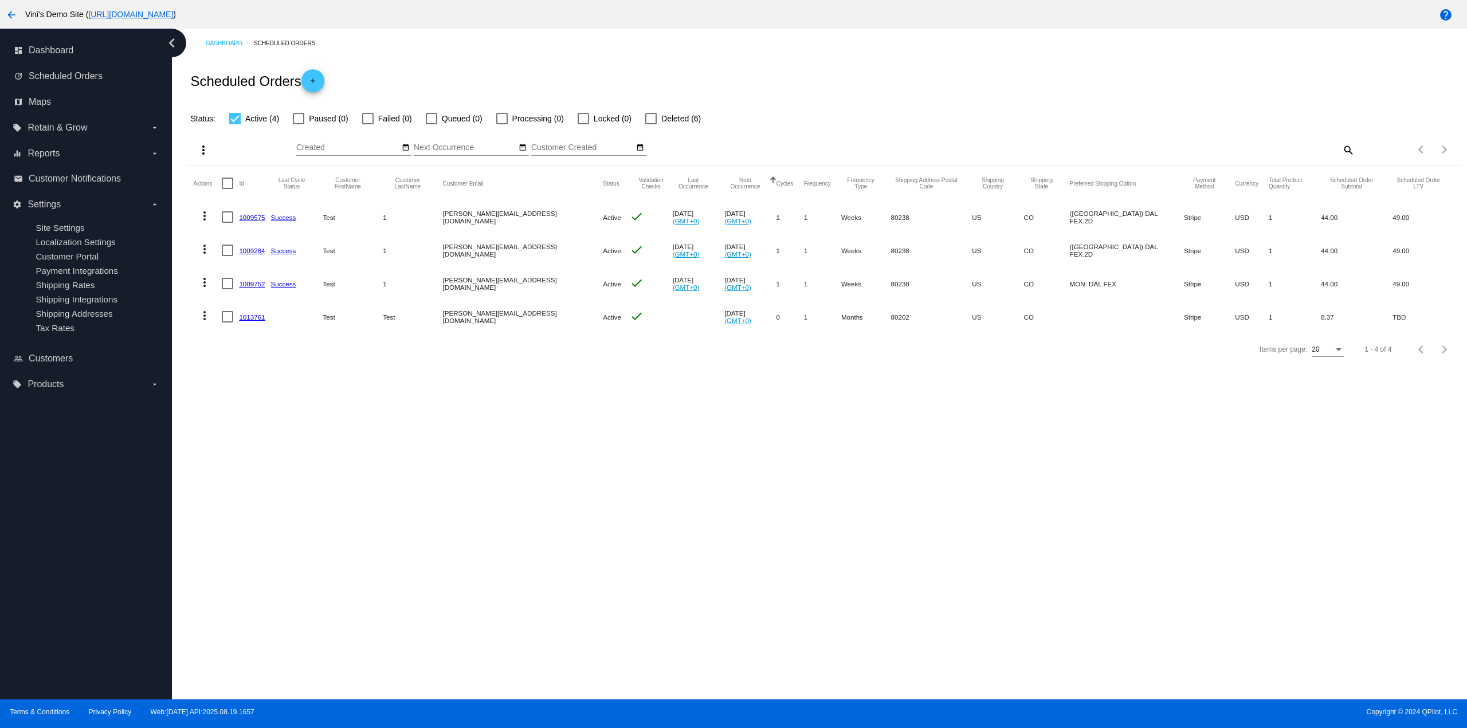
click at [238, 120] on div at bounding box center [234, 118] width 11 height 11
click at [235, 124] on input "Active (4)" at bounding box center [234, 124] width 1 height 1
click at [238, 120] on div at bounding box center [234, 118] width 11 height 11
click at [235, 124] on input "Active (4)" at bounding box center [234, 124] width 1 height 1
checkbox input "true"
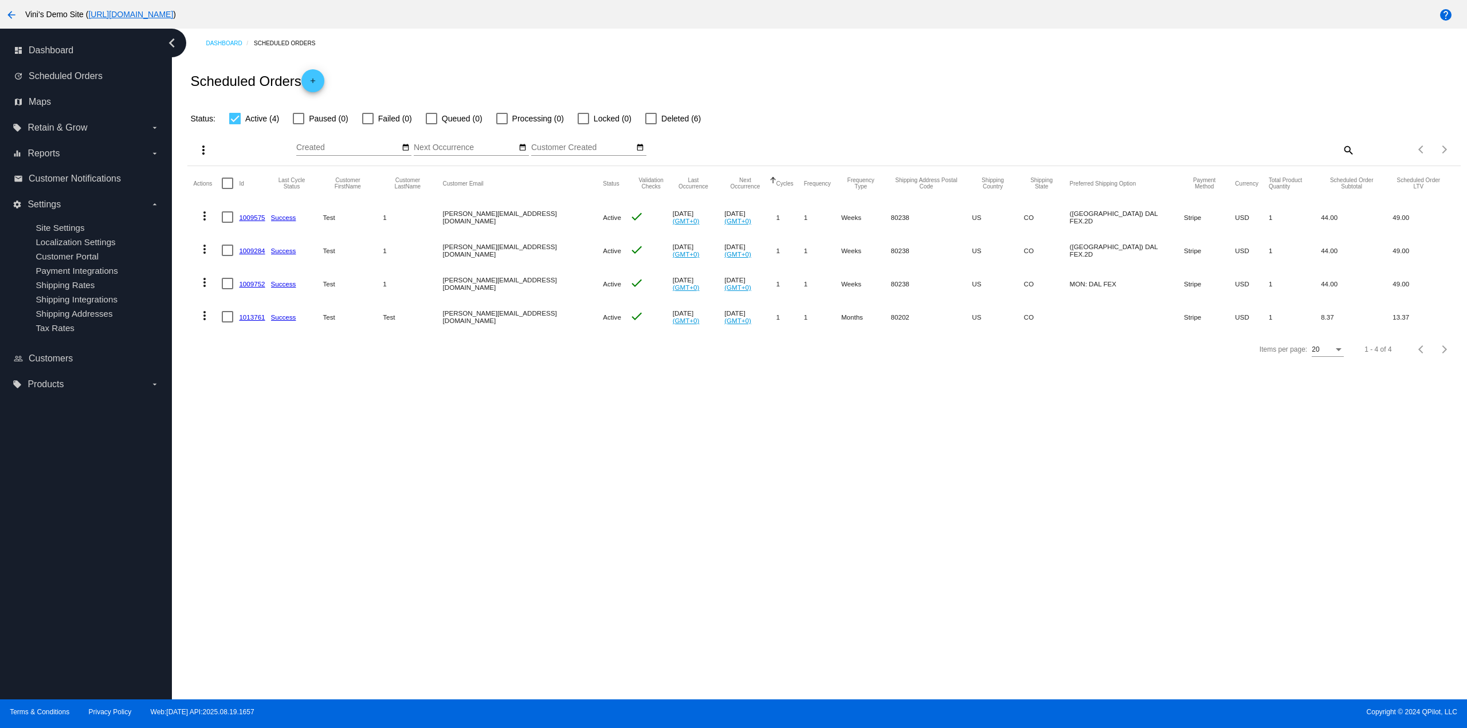
click at [240, 317] on link "1013761" at bounding box center [252, 316] width 26 height 7
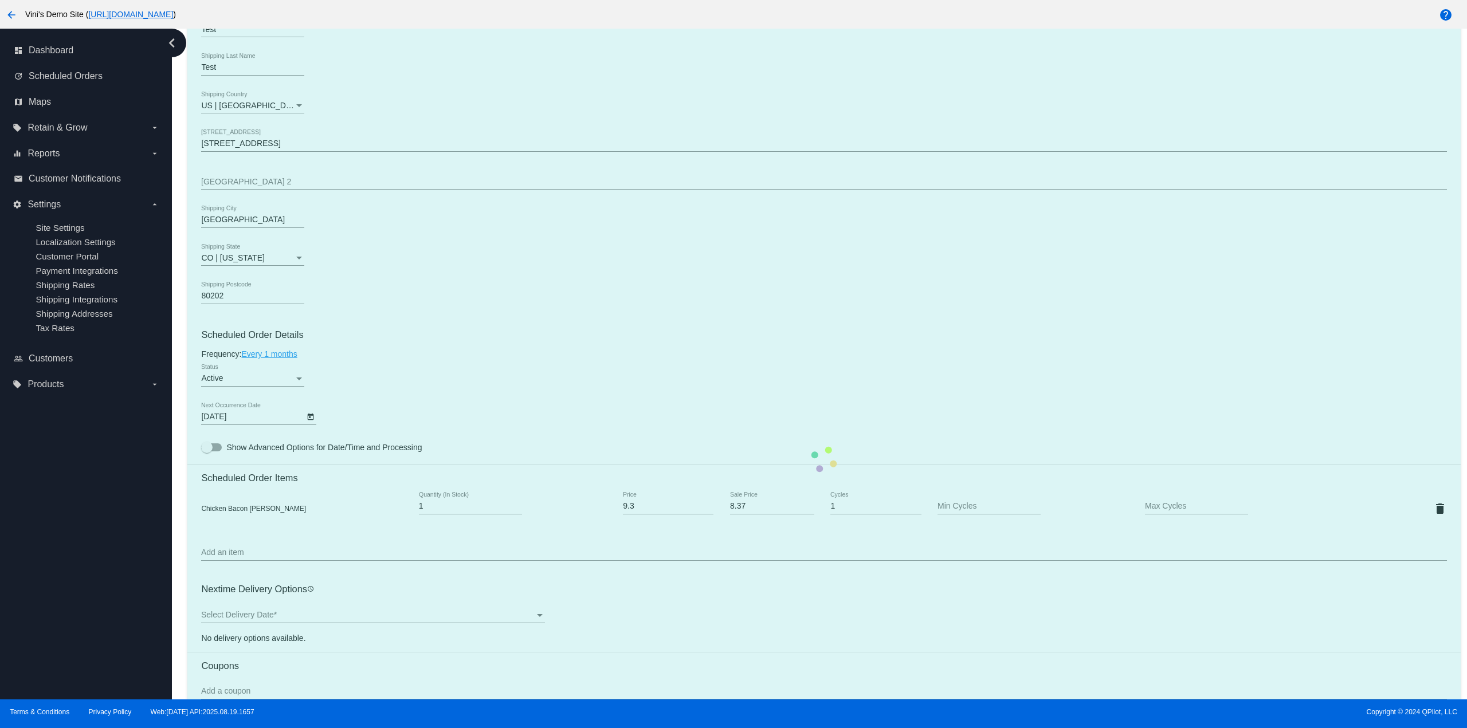
scroll to position [401, 0]
radio input "true"
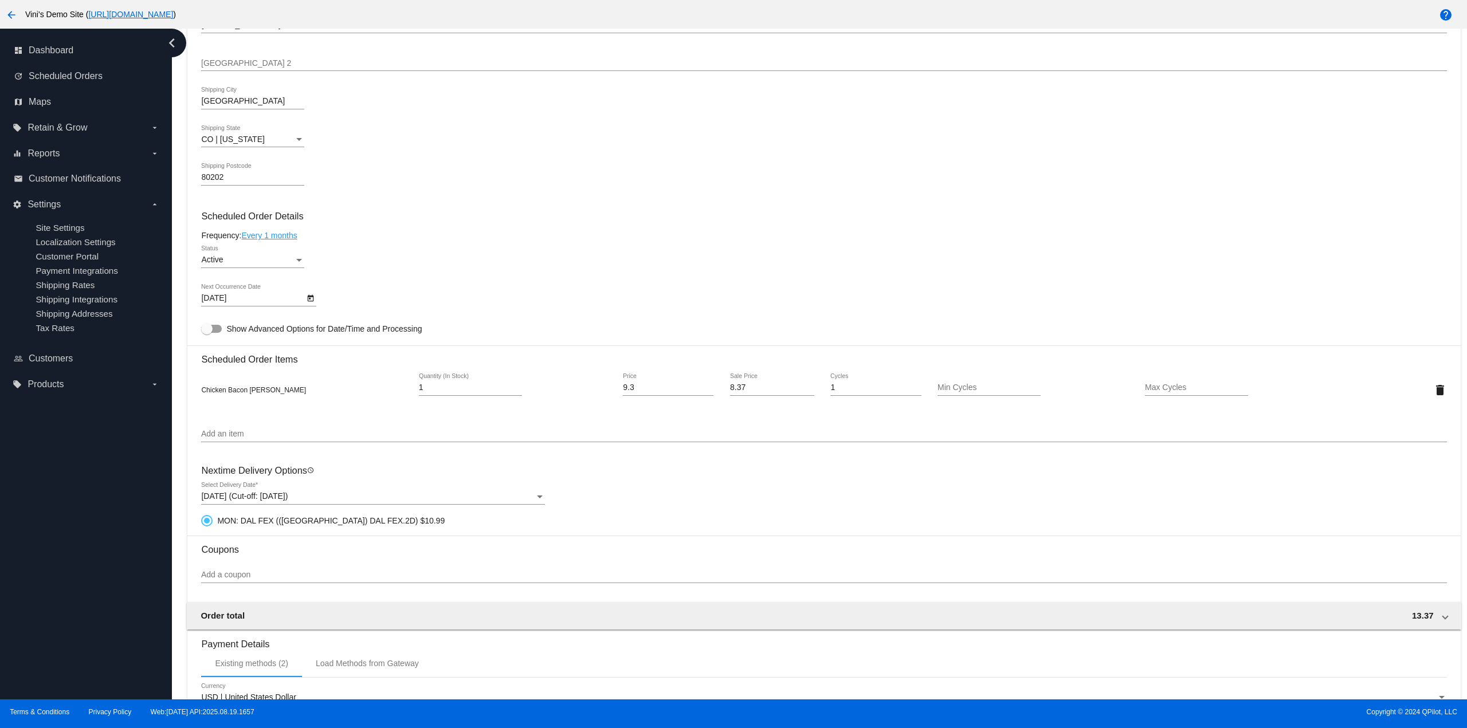
scroll to position [458, 0]
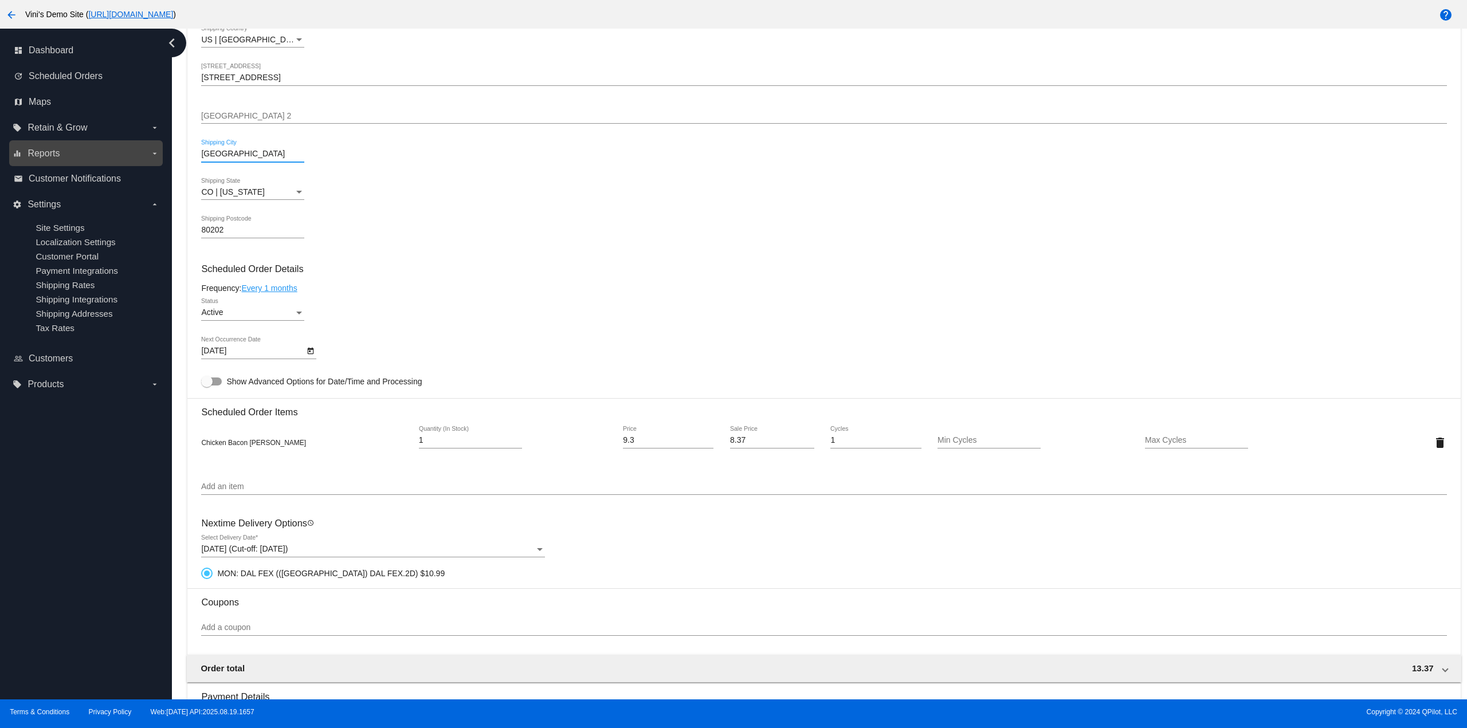
drag, startPoint x: 203, startPoint y: 149, endPoint x: 147, endPoint y: 154, distance: 56.4
click at [155, 151] on div "dashboard Dashboard update Scheduled Orders map Maps local_offer Retain & Grow …" at bounding box center [733, 364] width 1467 height 671
type input "[GEOGRAPHIC_DATA][PERSON_NAME]"
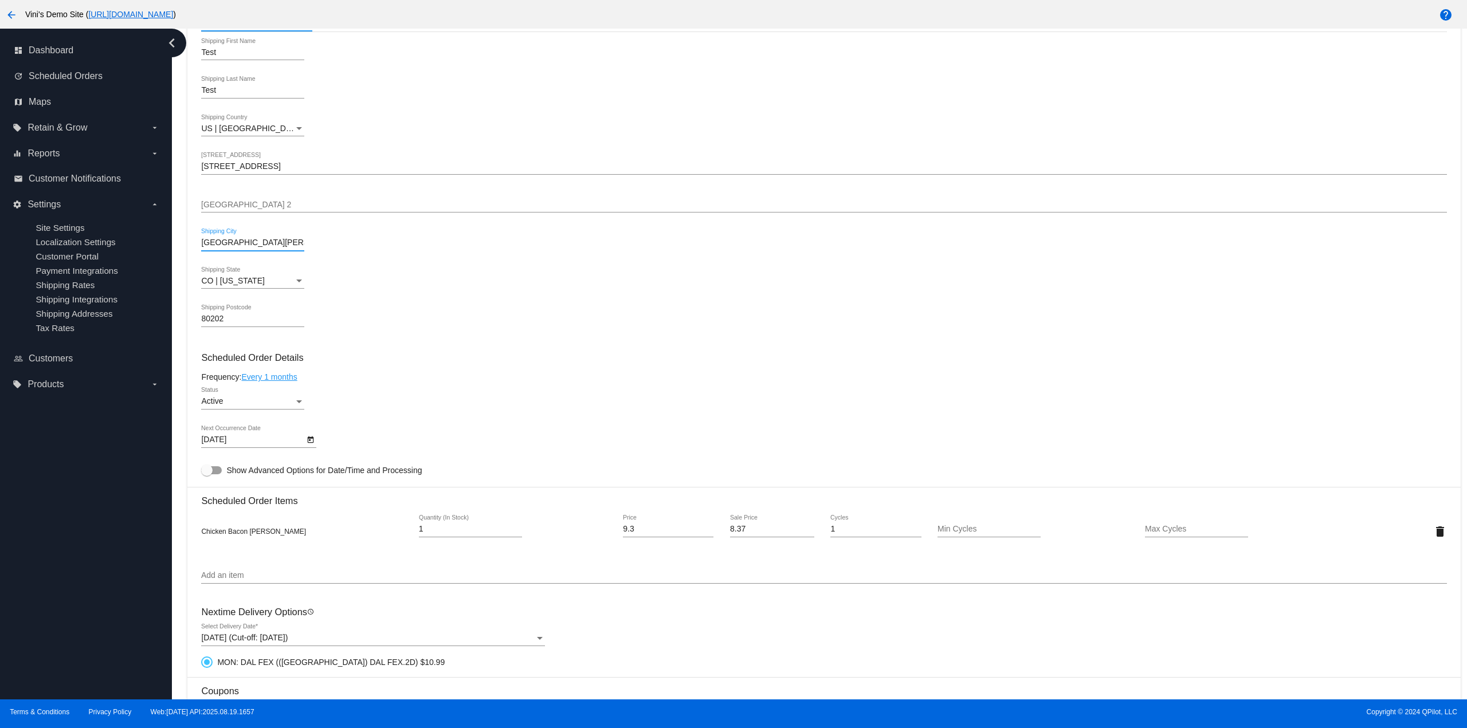
scroll to position [344, 0]
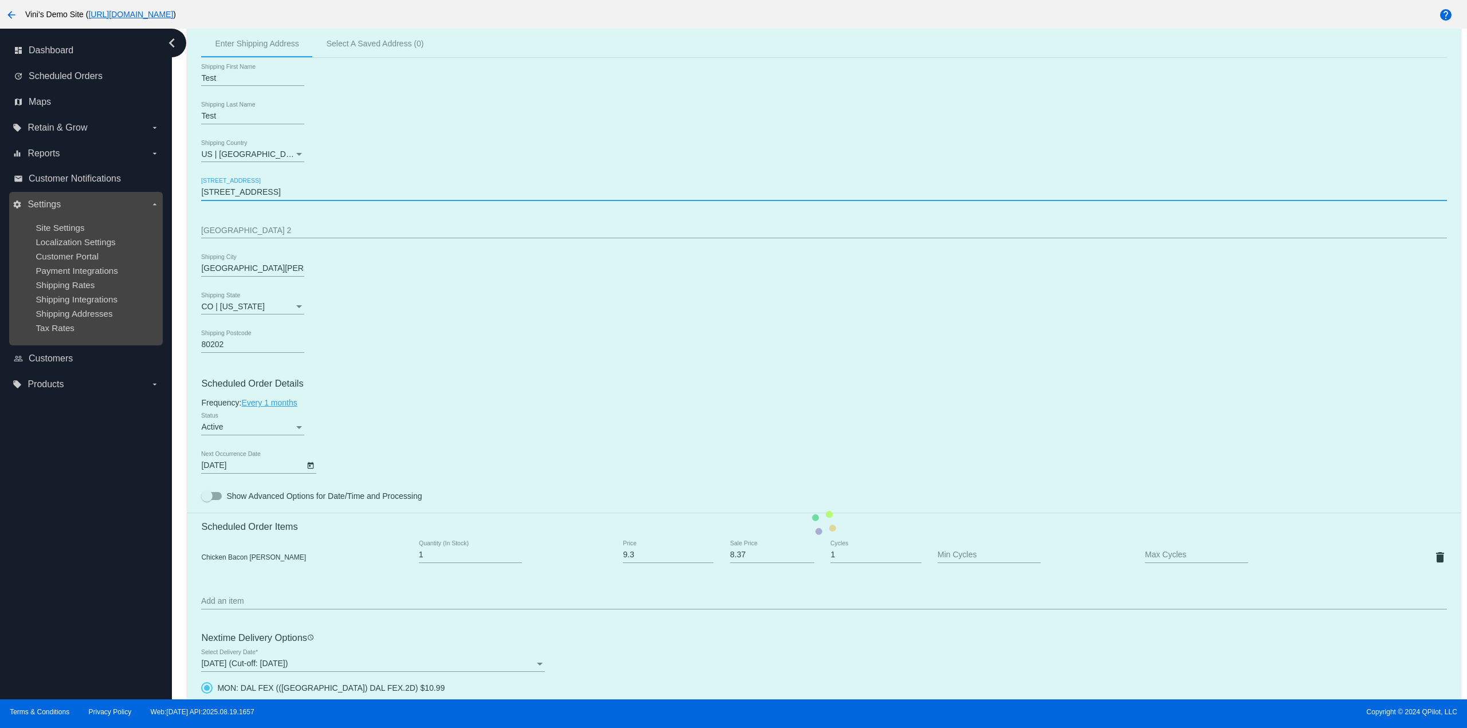
drag, startPoint x: 257, startPoint y: 195, endPoint x: 89, endPoint y: 195, distance: 167.9
click at [89, 194] on div "dashboard Dashboard update Scheduled Orders map Maps local_offer Retain & Grow …" at bounding box center [733, 364] width 1467 height 671
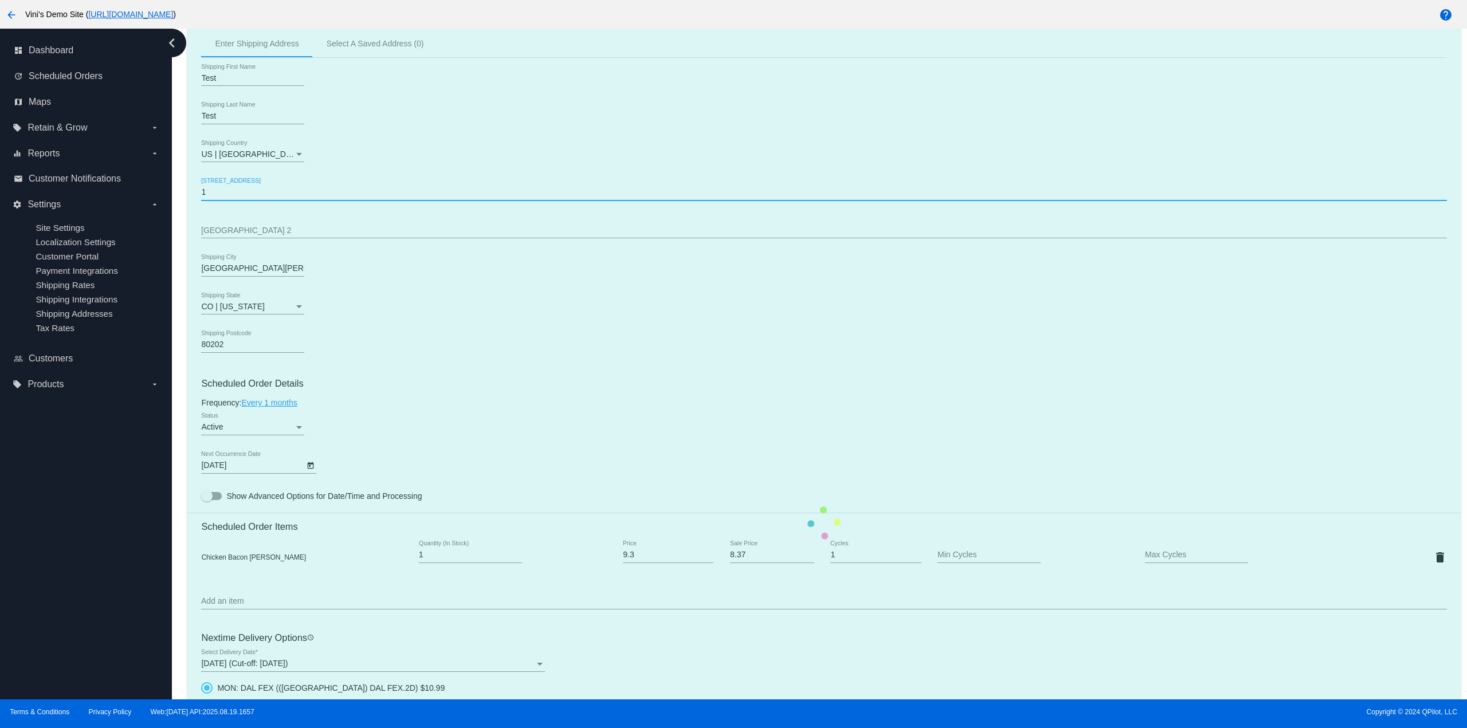
type input "[STREET_ADDRESS]"
click at [413, 272] on mat-card "Customer 7020649: Test Test [PERSON_NAME][EMAIL_ADDRESS][DOMAIN_NAME] Customer …" at bounding box center [823, 523] width 1273 height 1132
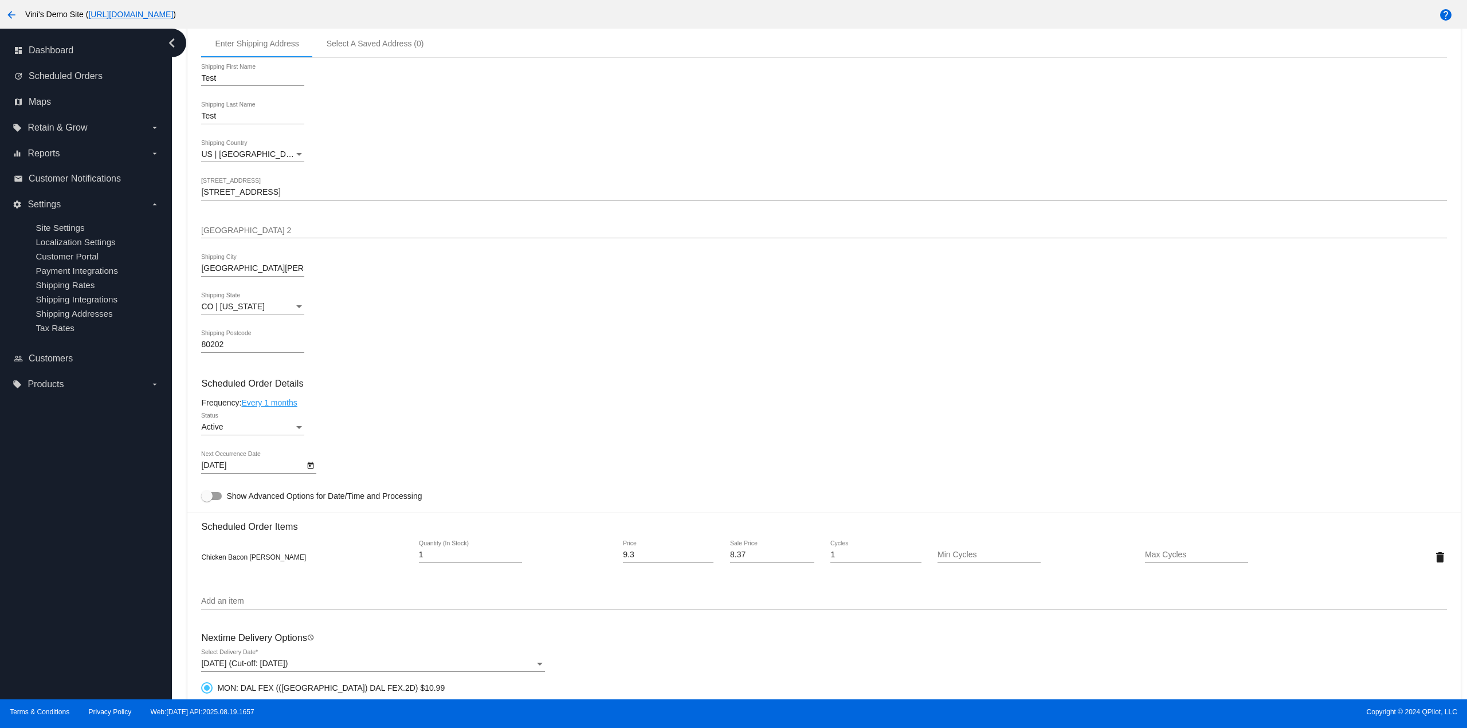
click at [252, 307] on span "CO | [US_STATE]" at bounding box center [232, 306] width 63 height 9
click at [250, 285] on span "CA | [US_STATE]" at bounding box center [277, 281] width 153 height 24
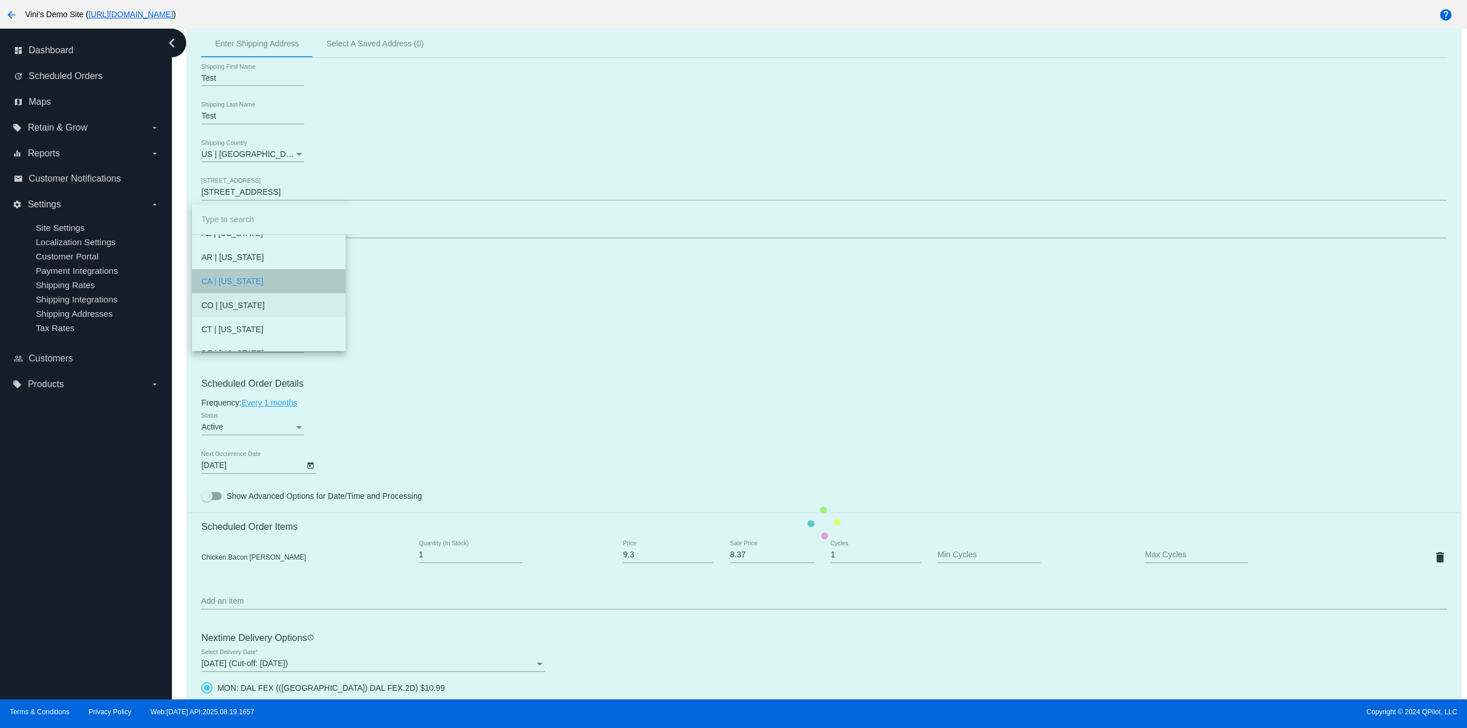
click at [439, 344] on mat-card "Customer 7020649: Test Test [PERSON_NAME][EMAIL_ADDRESS][DOMAIN_NAME] Customer …" at bounding box center [823, 523] width 1273 height 1132
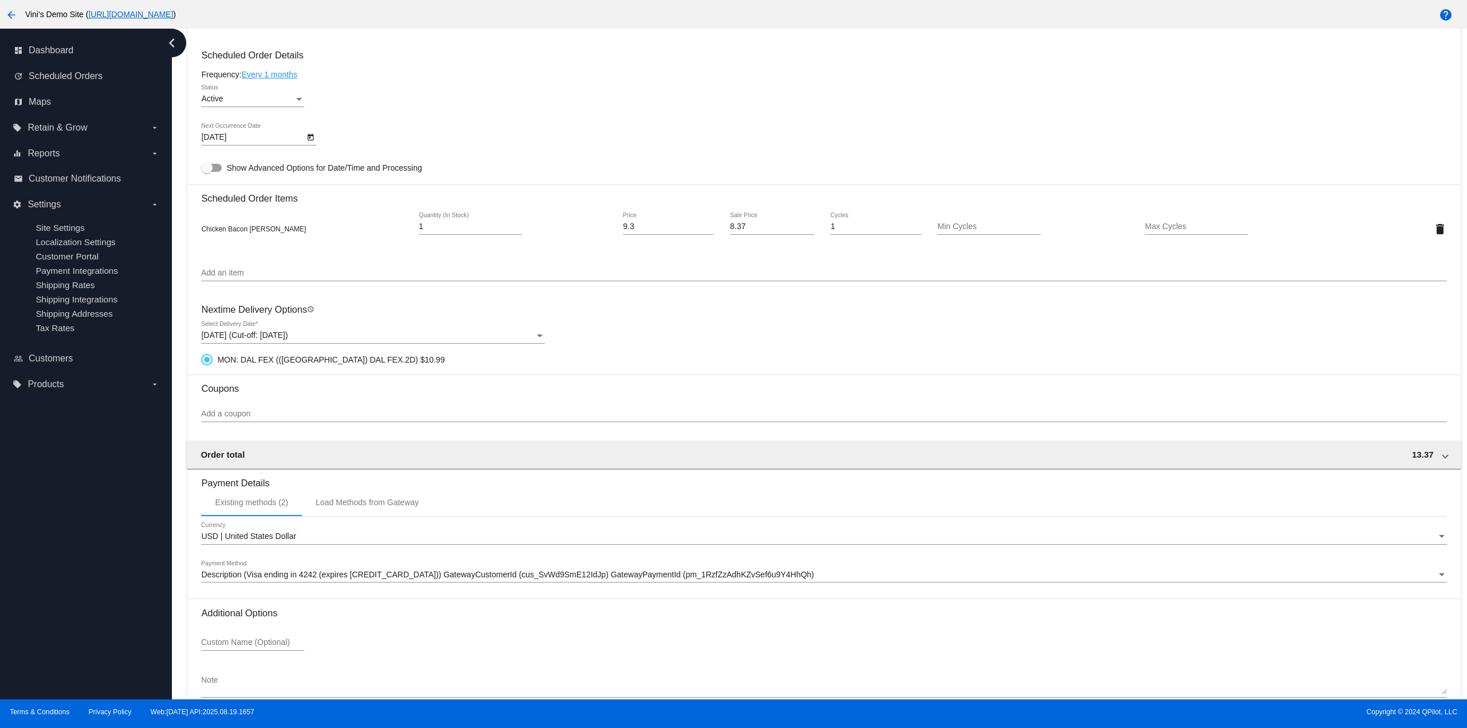
scroll to position [733, 0]
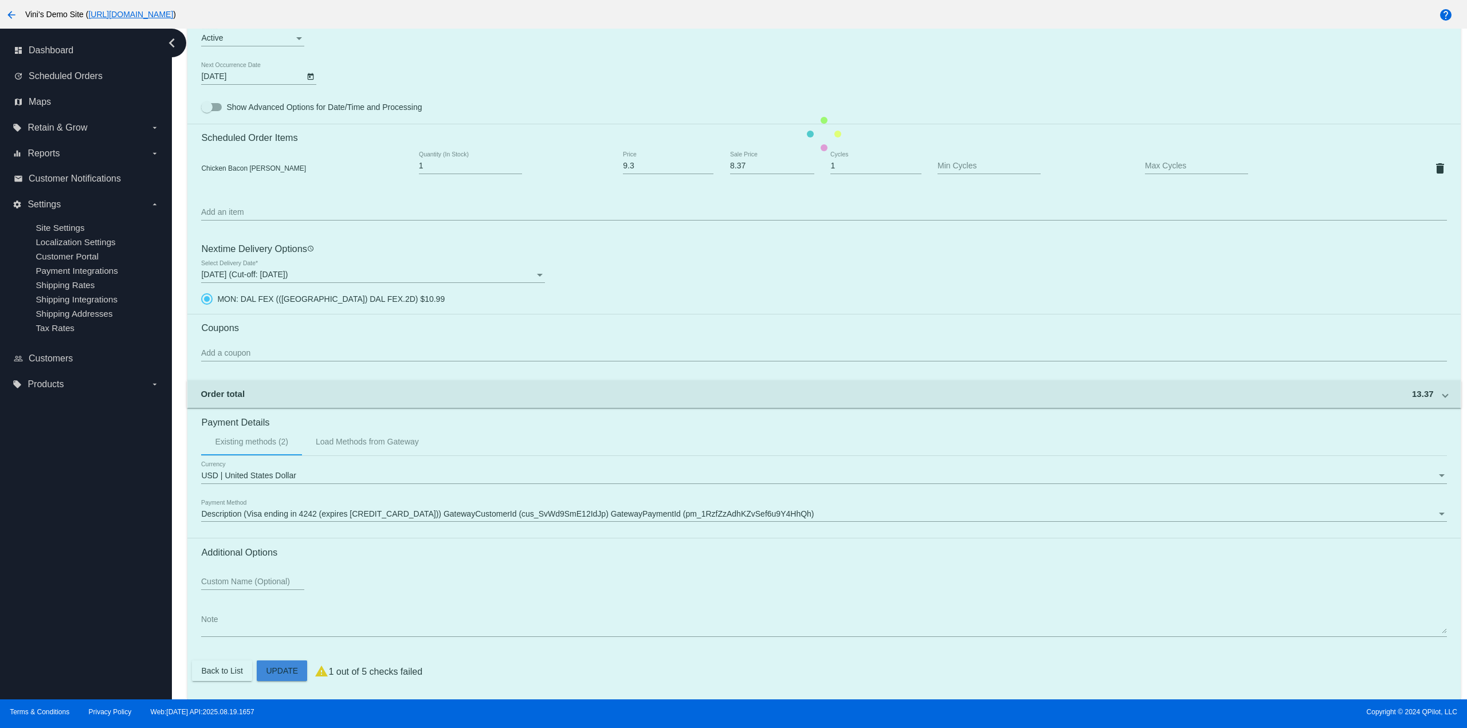
click at [281, 667] on mat-card "Customer 7020649: Test Test [PERSON_NAME][EMAIL_ADDRESS][DOMAIN_NAME] Customer …" at bounding box center [823, 134] width 1273 height 1132
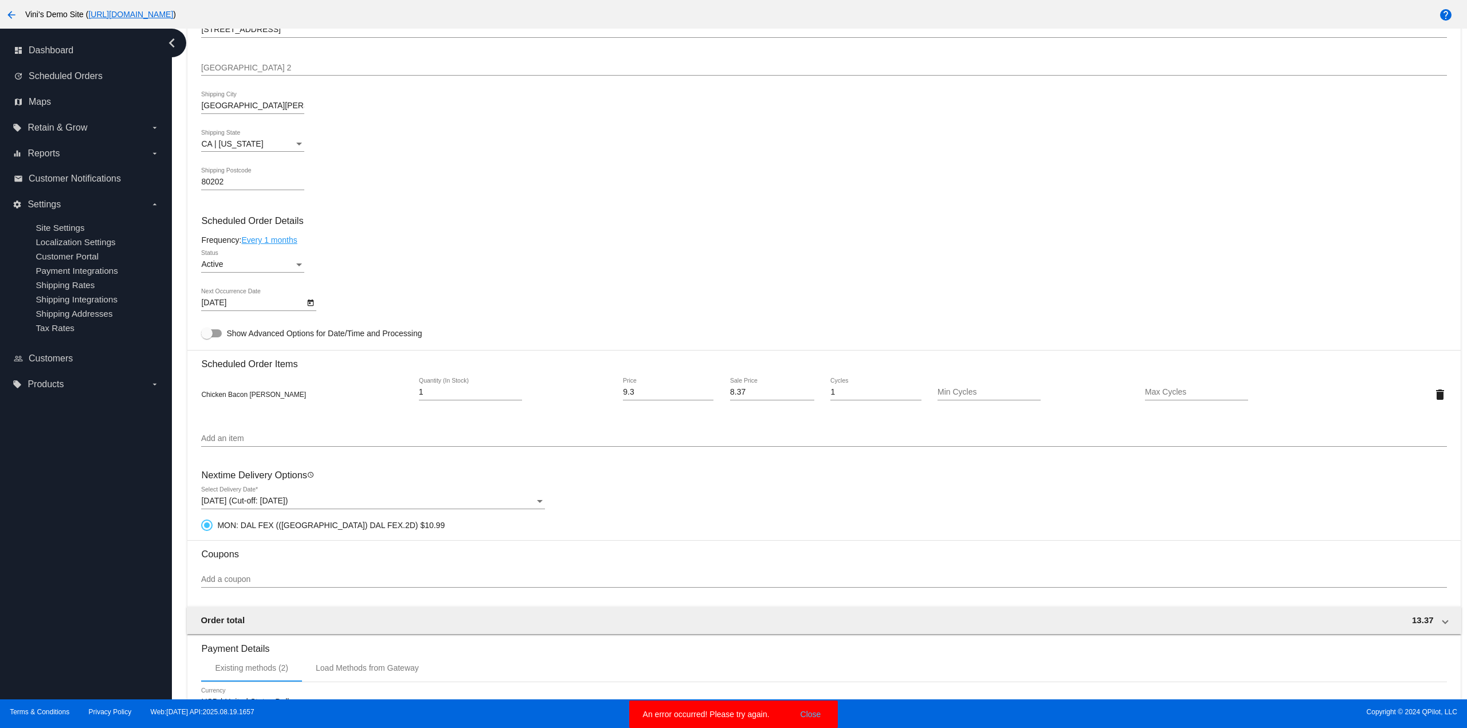
scroll to position [504, 0]
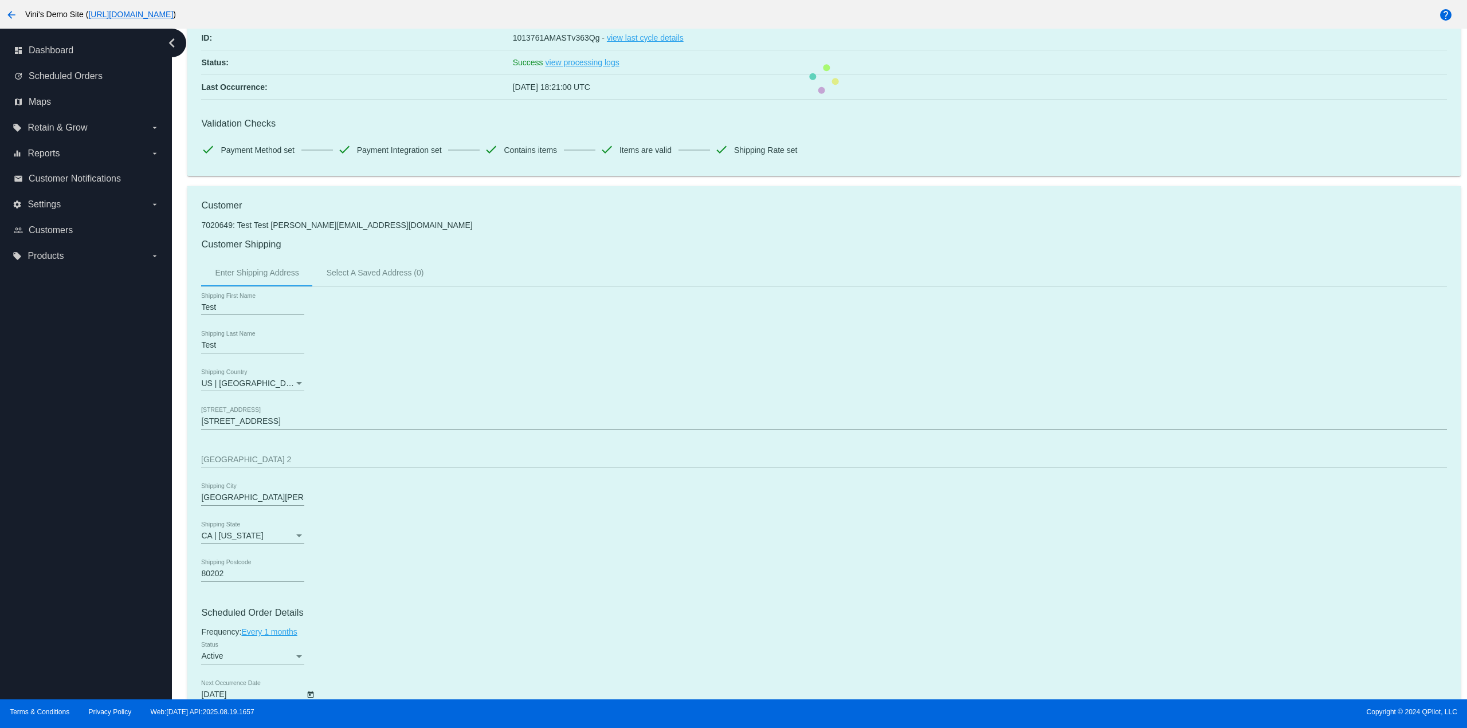
radio input "true"
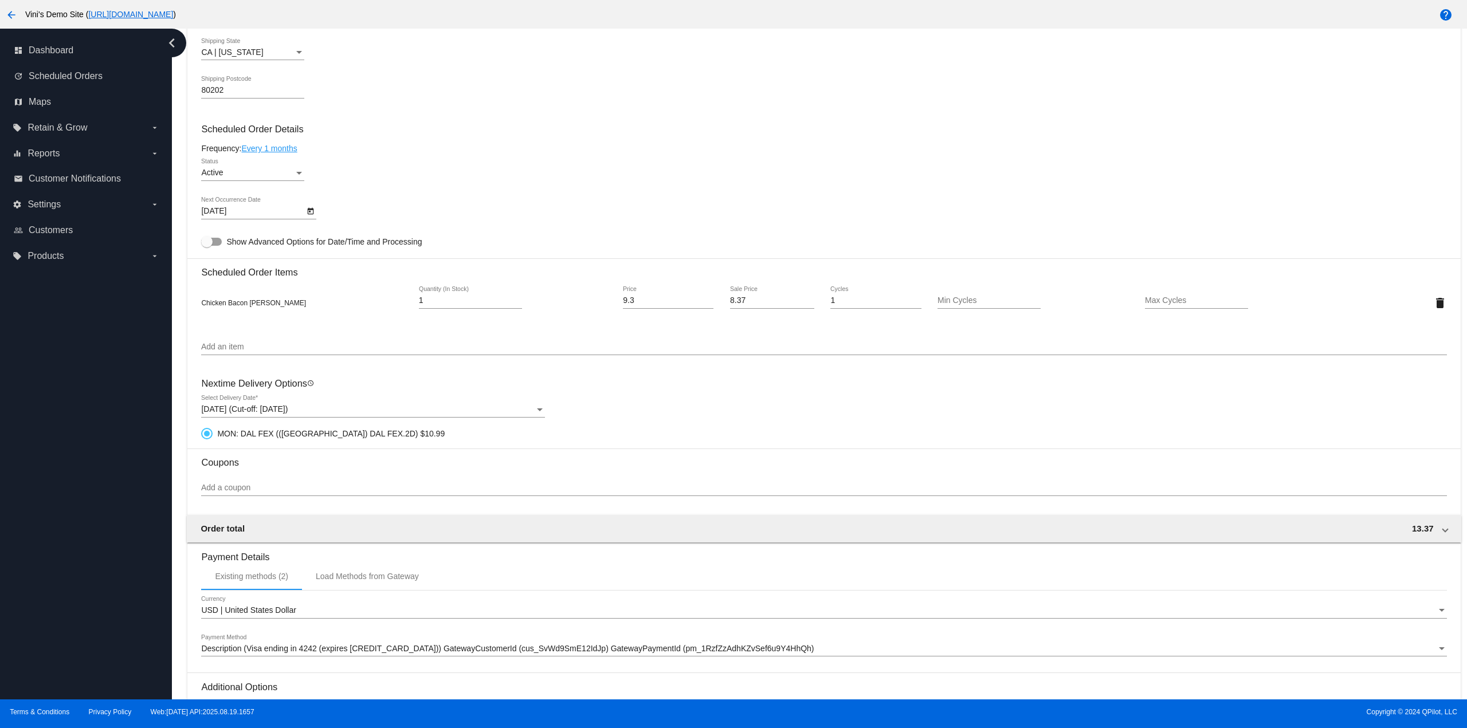
scroll to position [733, 0]
